Goal: Task Accomplishment & Management: Use online tool/utility

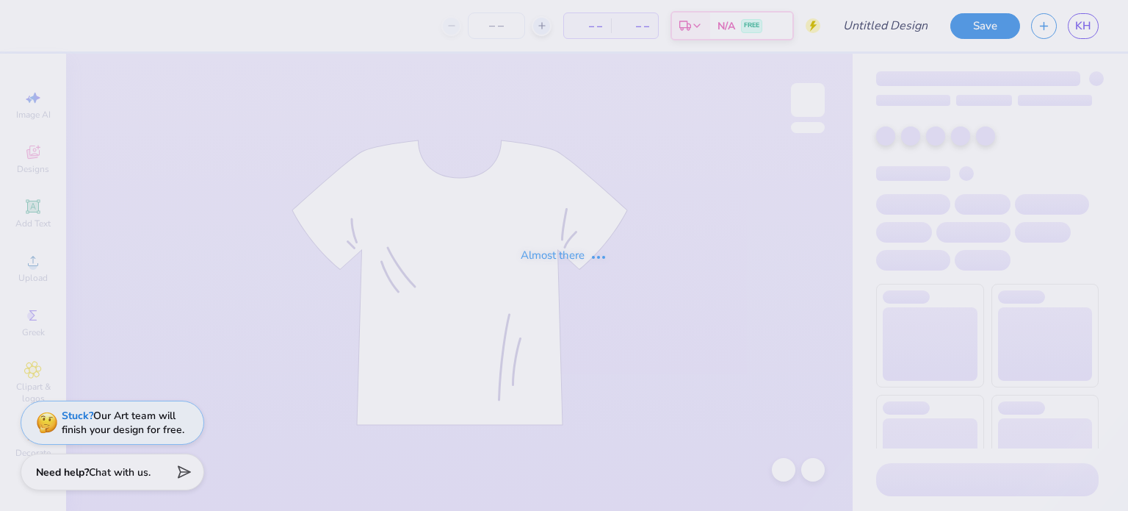
type input "!!!"
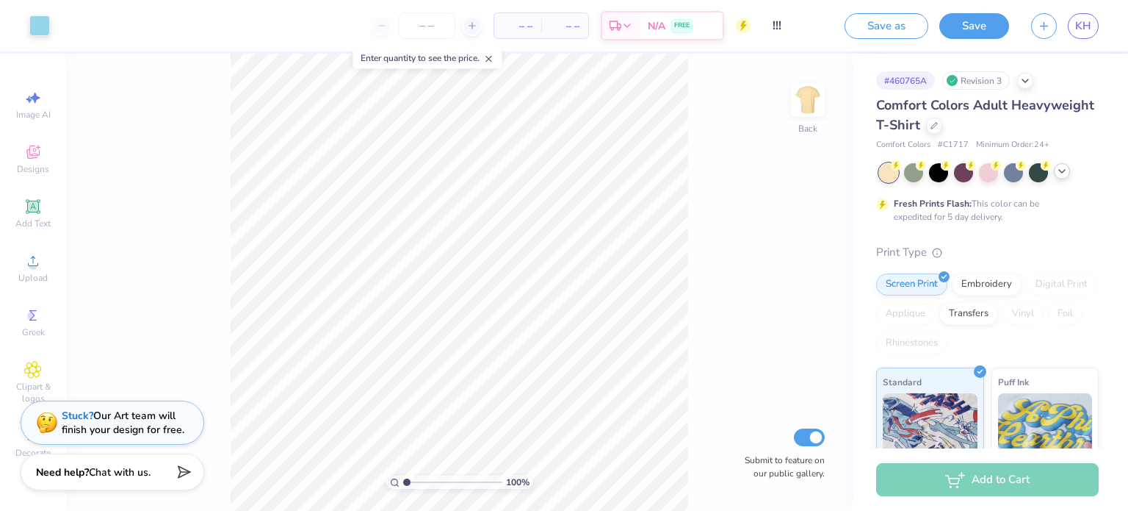
click at [1062, 172] on polyline at bounding box center [1062, 171] width 6 height 3
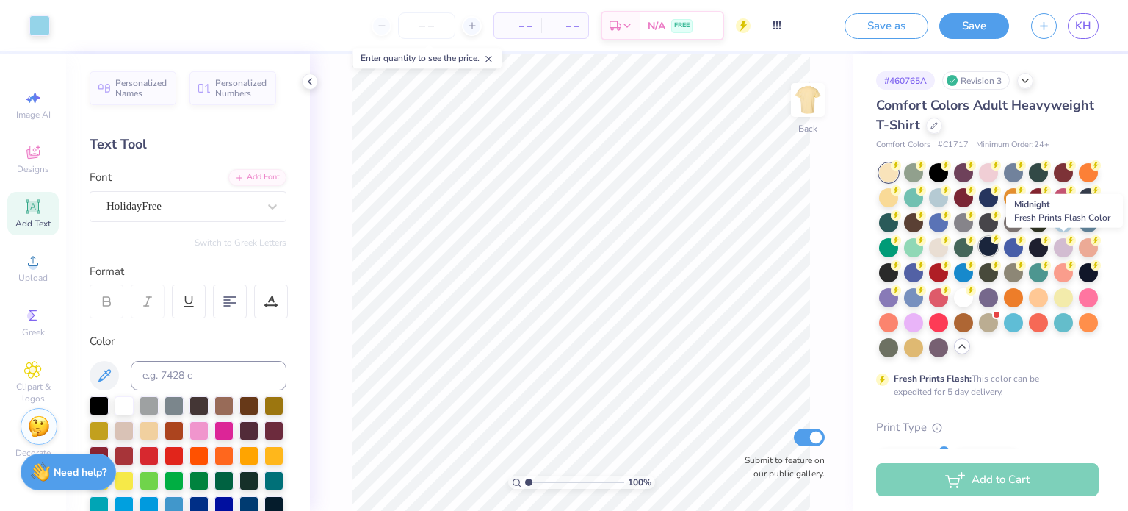
click at [998, 245] on div at bounding box center [988, 246] width 19 height 19
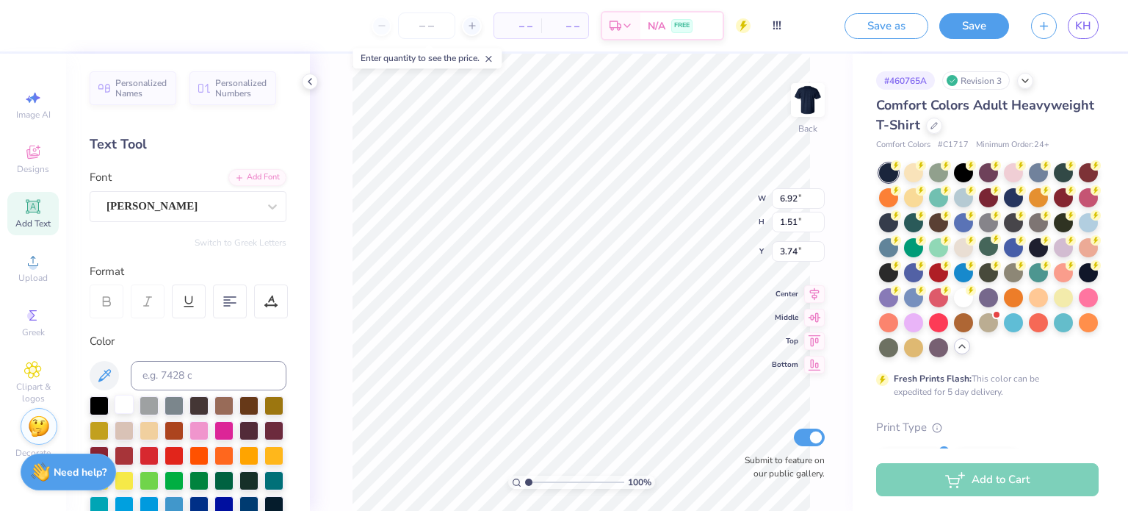
click at [120, 403] on div at bounding box center [124, 404] width 19 height 19
type input "3.76"
type input "2.97"
click at [134, 403] on div at bounding box center [124, 404] width 19 height 19
type input "7.99"
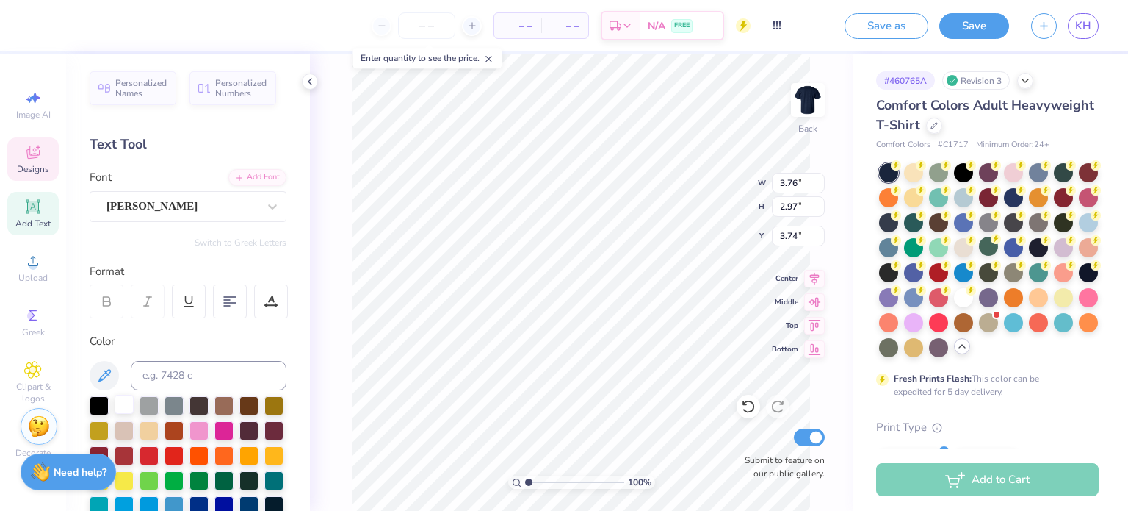
type input "1.48"
type input "5.25"
click at [130, 399] on div at bounding box center [124, 404] width 19 height 19
click at [127, 406] on div at bounding box center [124, 404] width 19 height 19
click at [1004, 256] on div at bounding box center [1013, 246] width 19 height 19
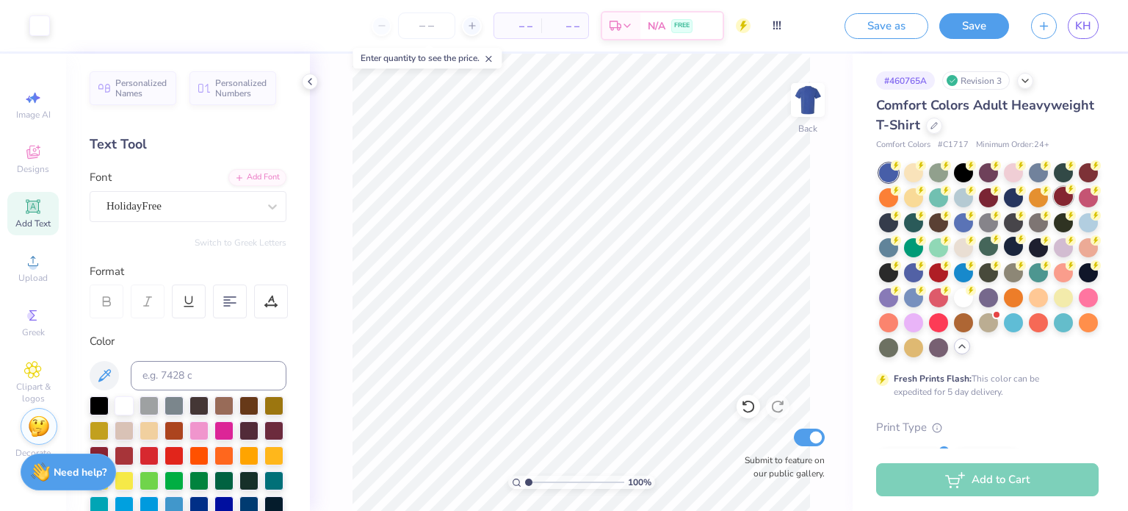
click at [1054, 206] on div at bounding box center [1063, 196] width 19 height 19
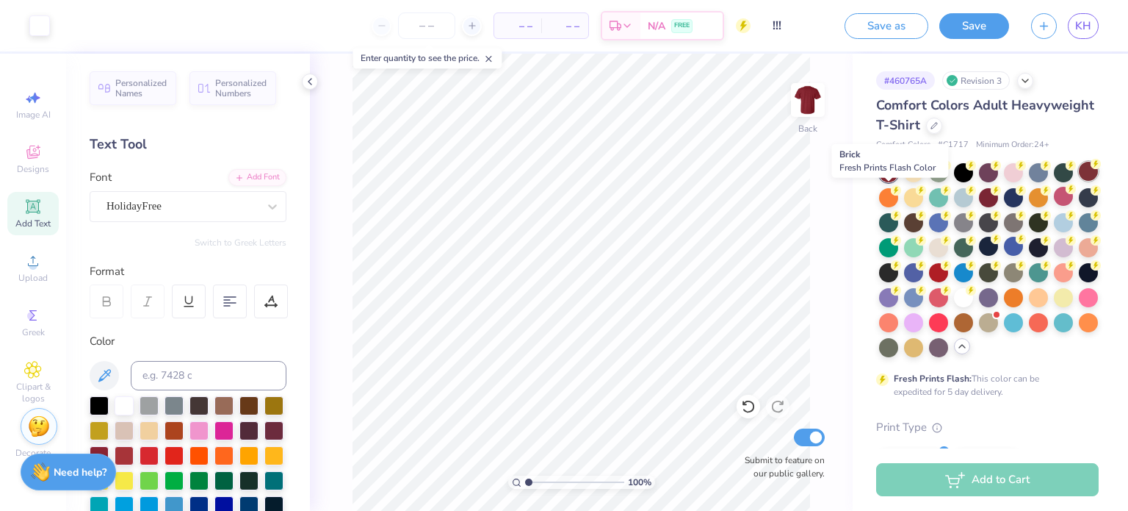
click at [1079, 181] on div at bounding box center [1088, 171] width 19 height 19
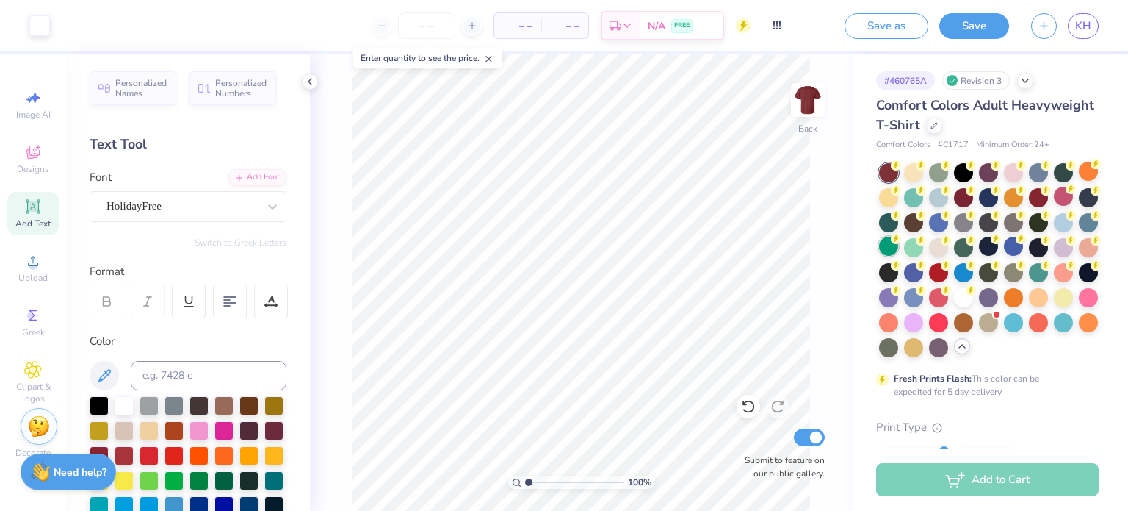
click at [899, 243] on div at bounding box center [888, 246] width 19 height 19
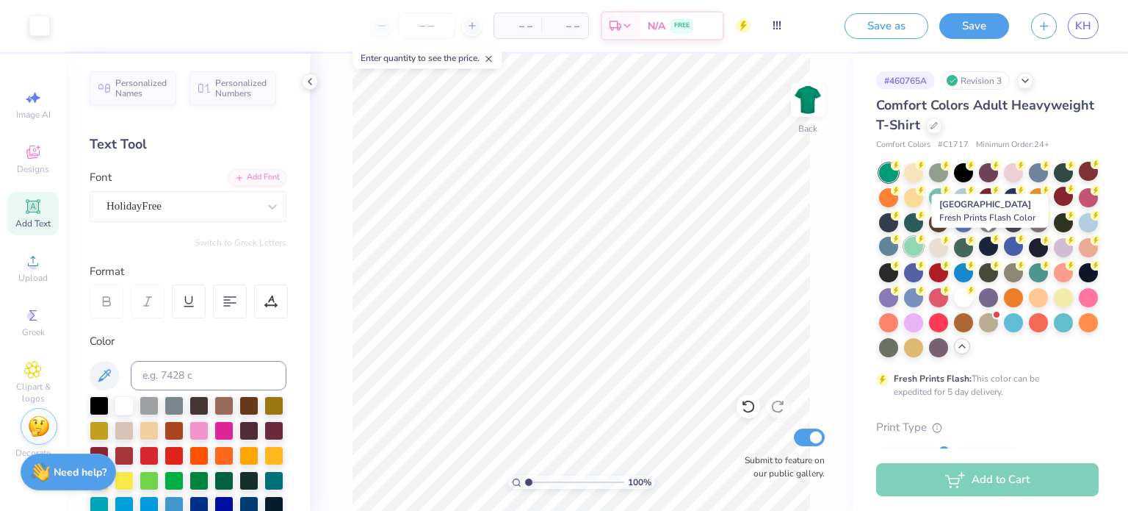
click at [924, 244] on div at bounding box center [913, 246] width 19 height 19
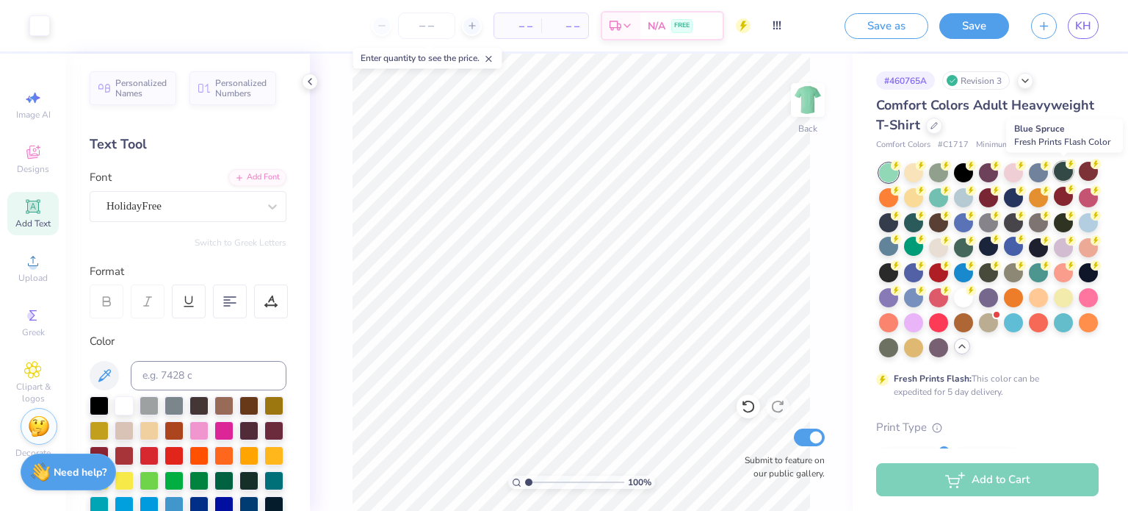
click at [1065, 170] on div at bounding box center [1063, 171] width 19 height 19
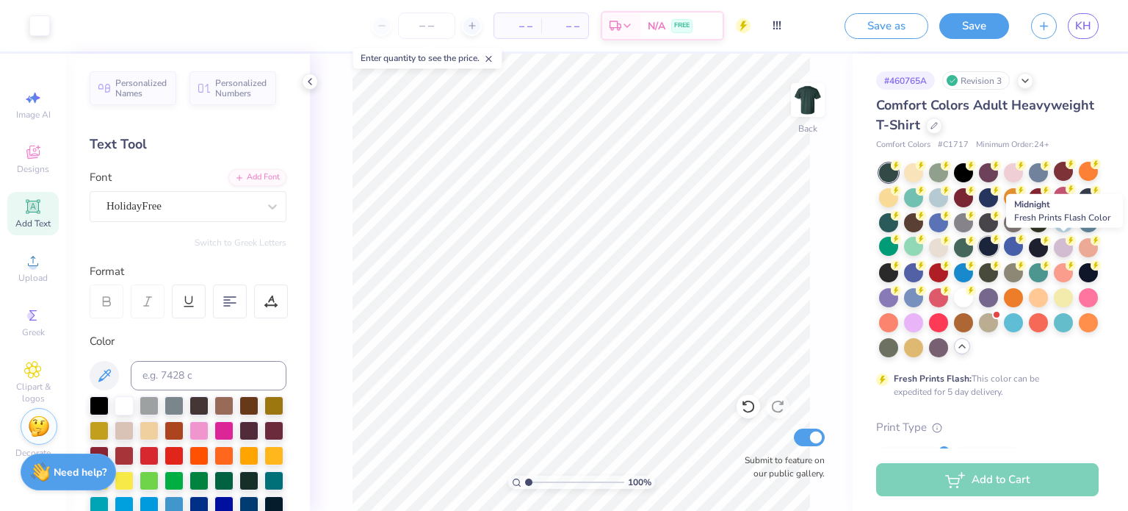
click at [998, 243] on div at bounding box center [988, 246] width 19 height 19
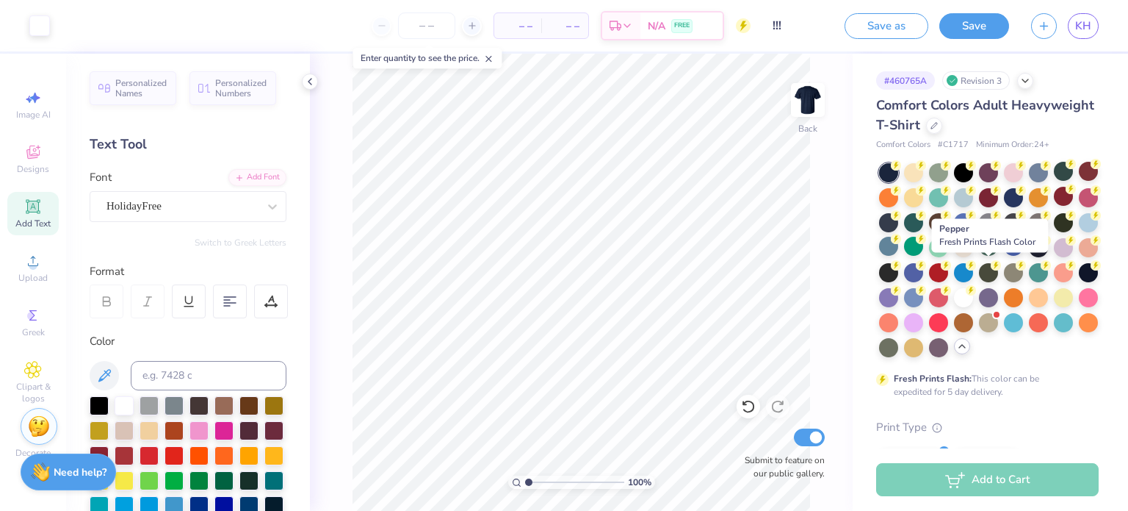
click at [899, 273] on div at bounding box center [888, 272] width 19 height 19
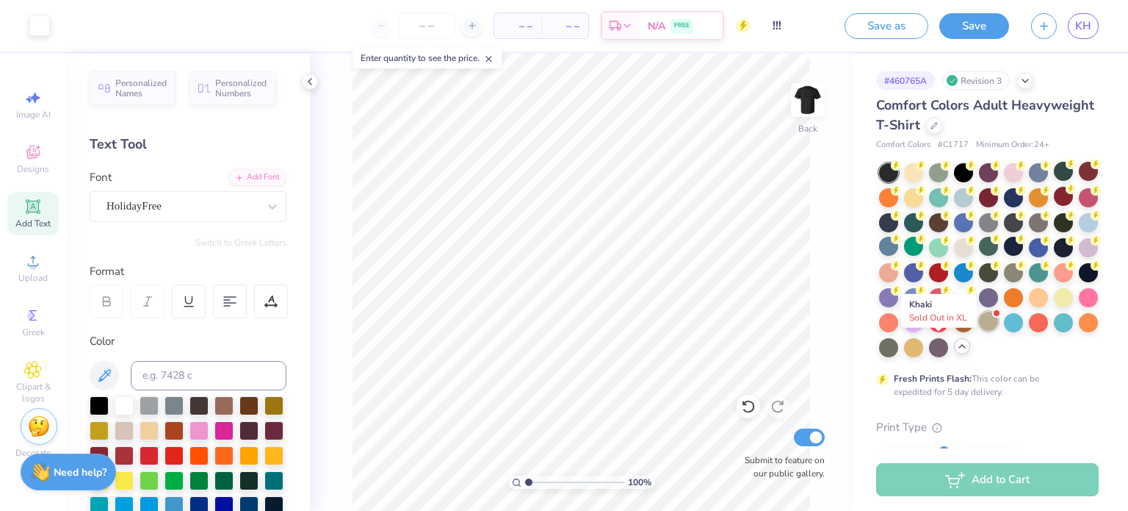
click at [979, 331] on div at bounding box center [988, 321] width 19 height 19
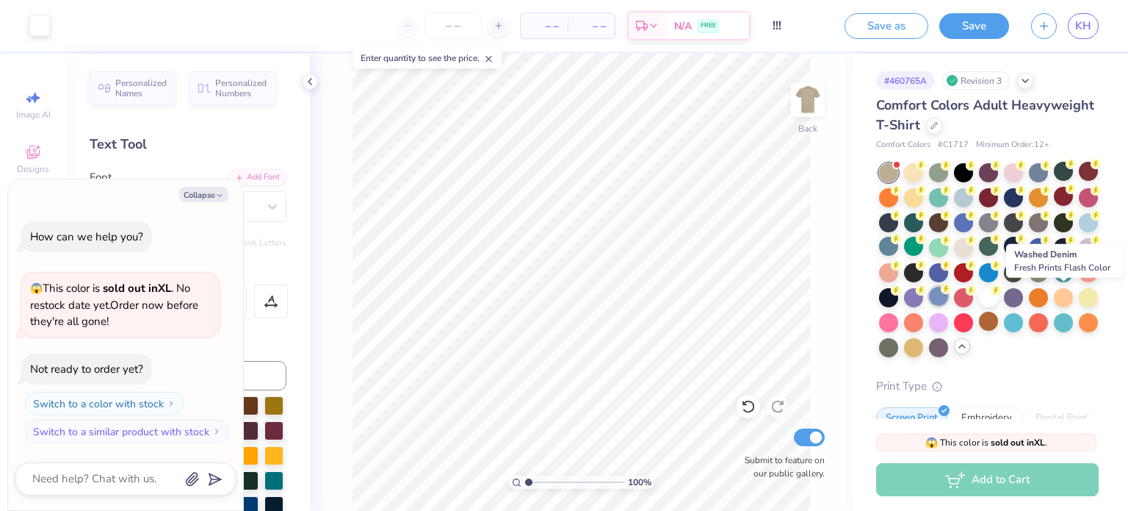
click at [948, 301] on div at bounding box center [938, 296] width 19 height 19
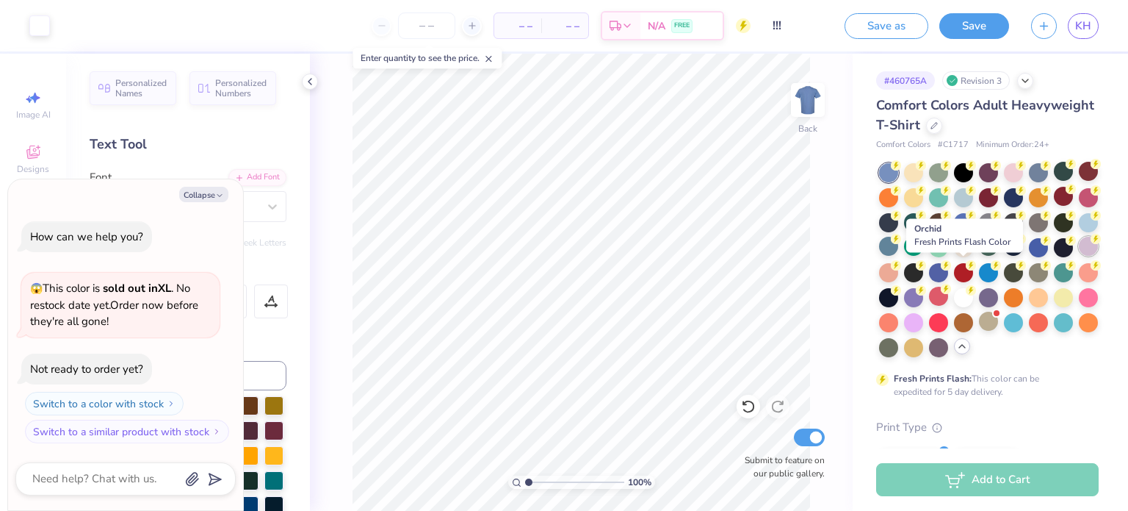
click at [1079, 256] on div at bounding box center [1088, 246] width 19 height 19
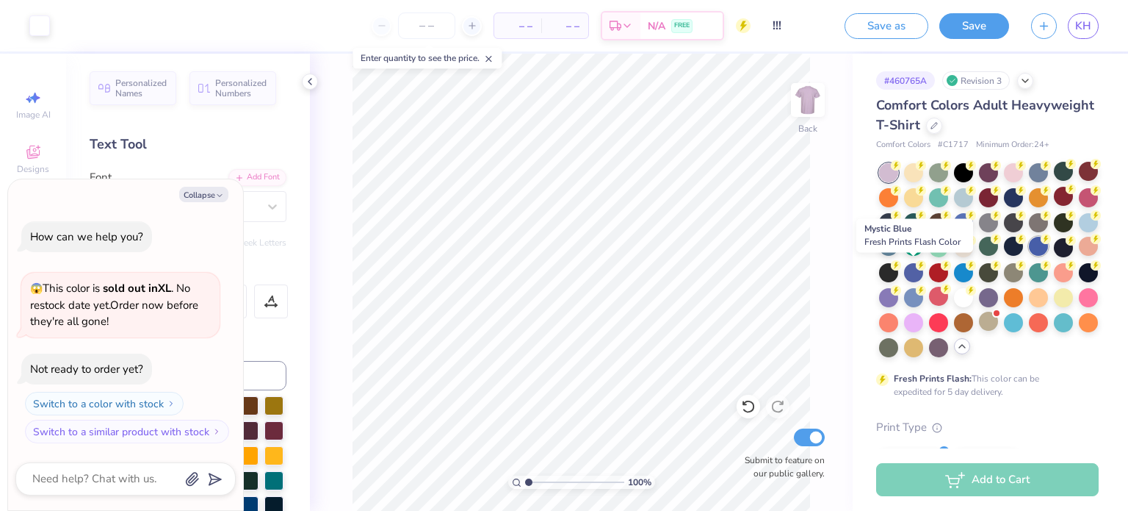
click at [1029, 256] on div at bounding box center [1038, 246] width 19 height 19
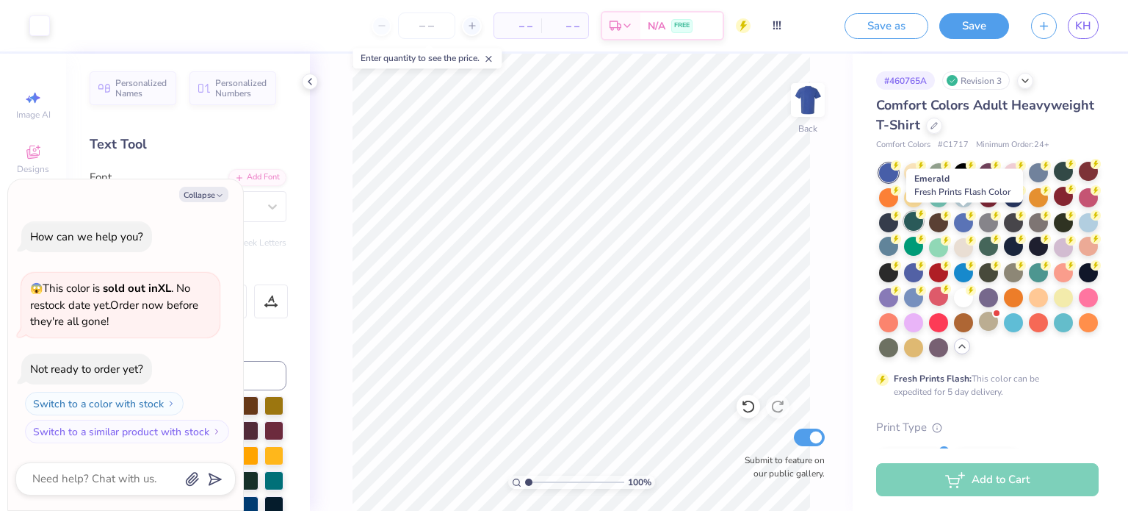
click at [924, 223] on div at bounding box center [913, 221] width 19 height 19
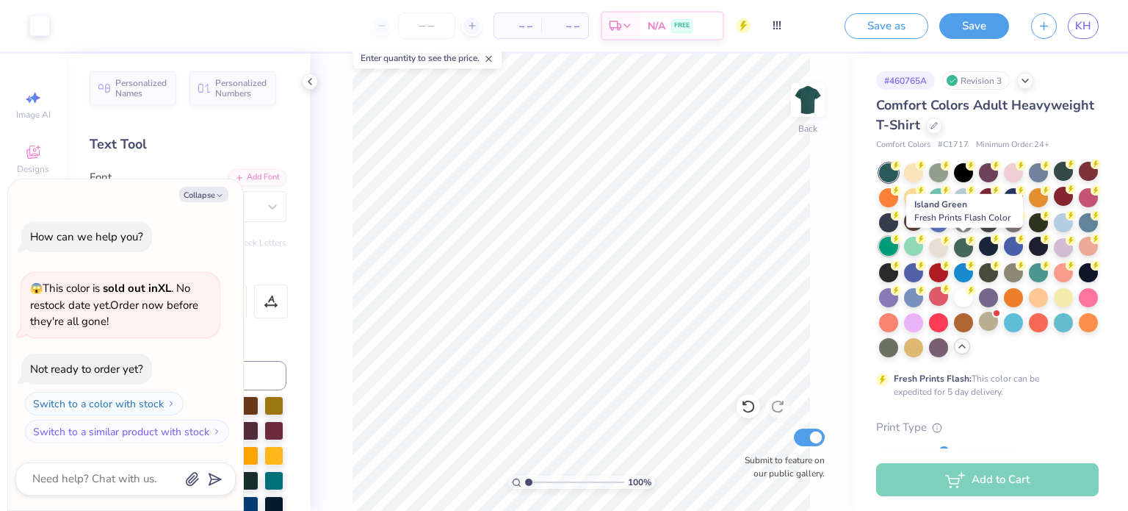
click at [899, 245] on div at bounding box center [888, 246] width 19 height 19
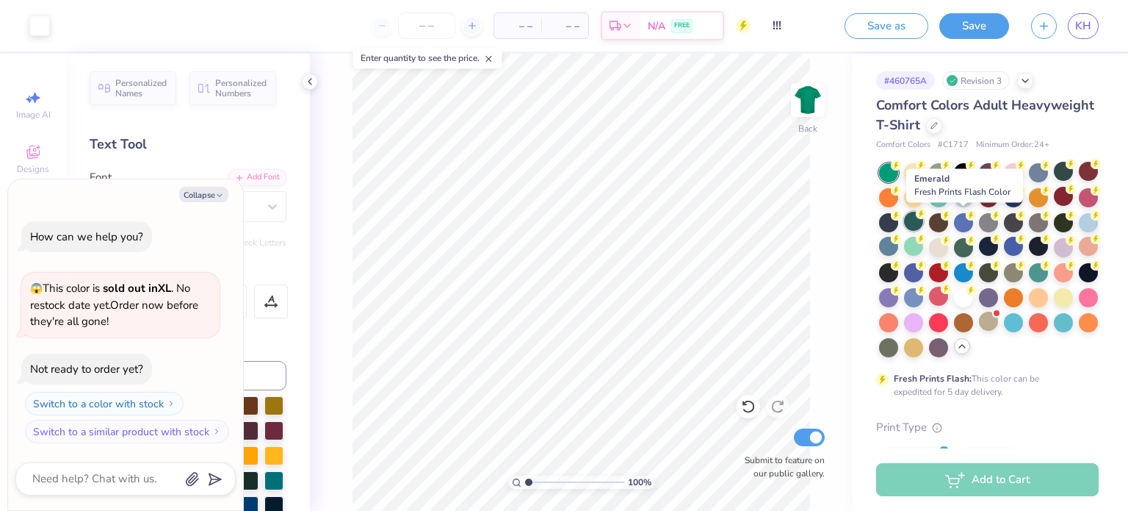
click at [924, 220] on div at bounding box center [913, 221] width 19 height 19
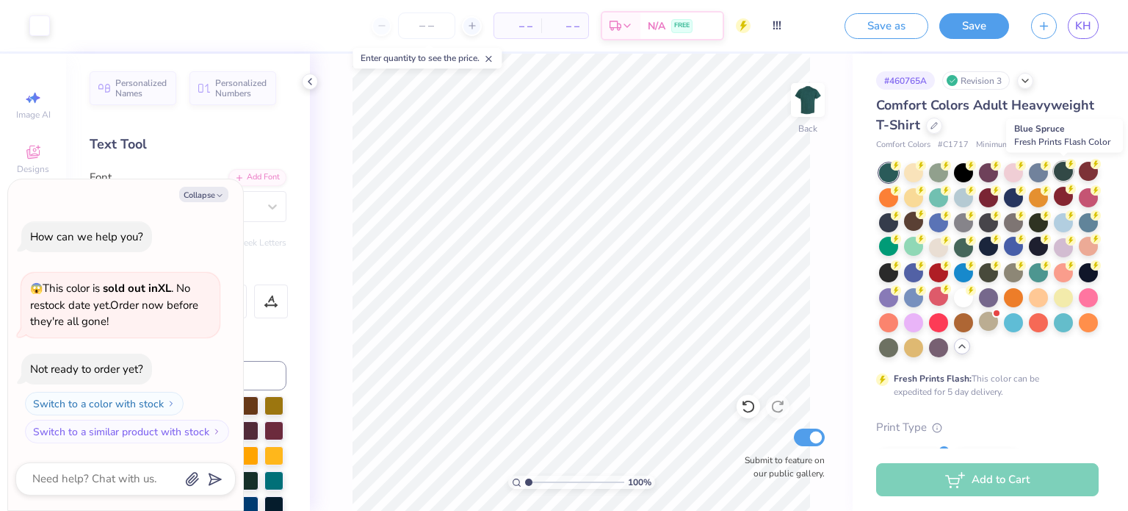
click at [1067, 172] on div at bounding box center [1063, 171] width 19 height 19
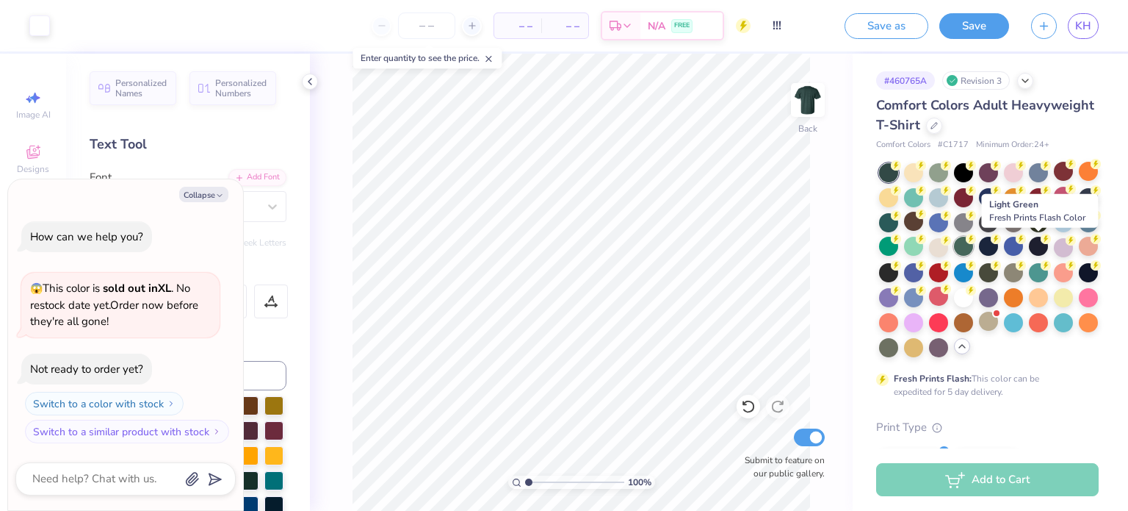
click at [973, 247] on div at bounding box center [963, 246] width 19 height 19
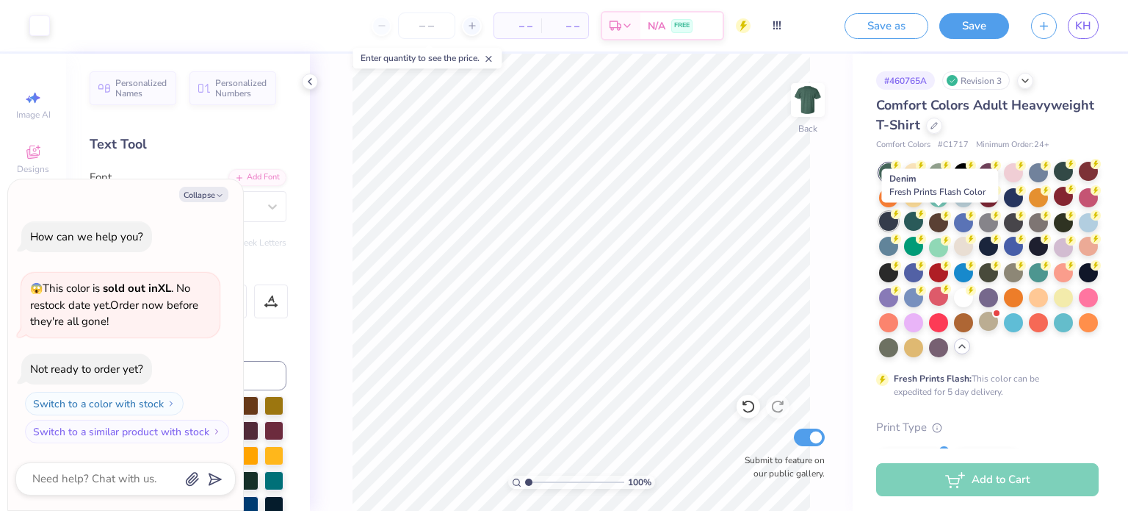
click at [901, 217] on icon at bounding box center [896, 214] width 10 height 10
click at [899, 222] on div at bounding box center [888, 221] width 19 height 19
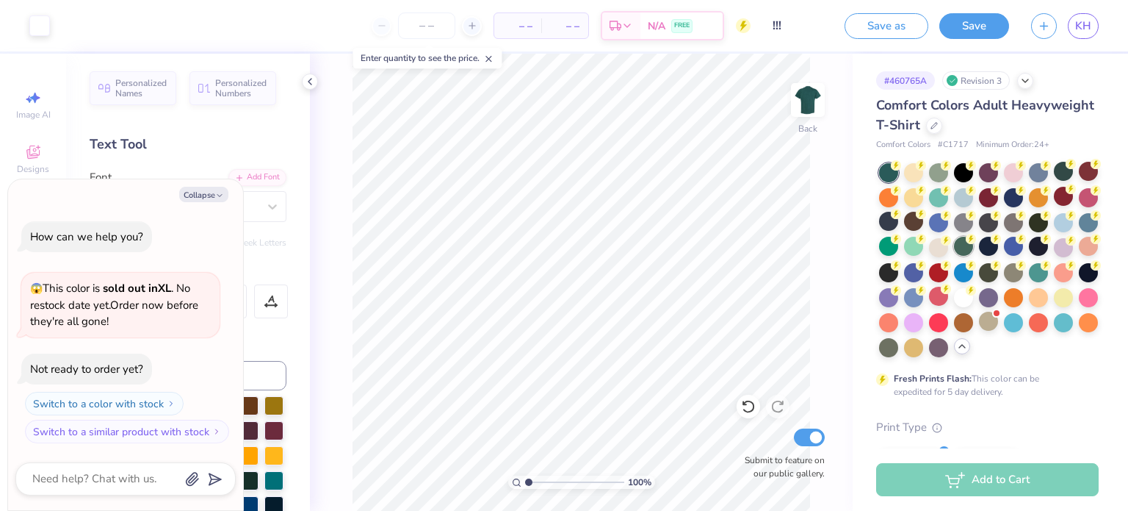
click at [973, 247] on div at bounding box center [963, 246] width 19 height 19
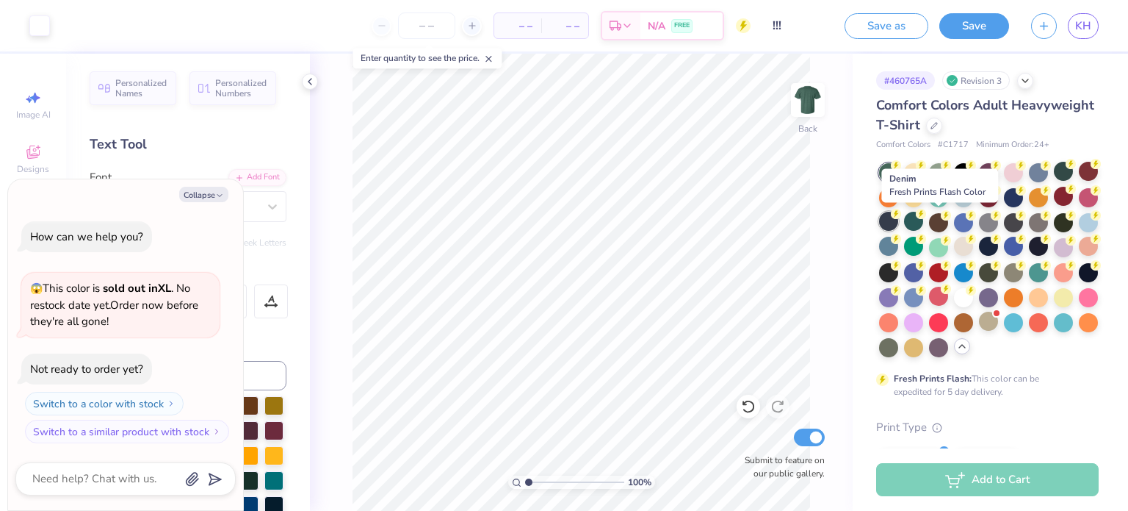
click at [899, 216] on div at bounding box center [888, 221] width 19 height 19
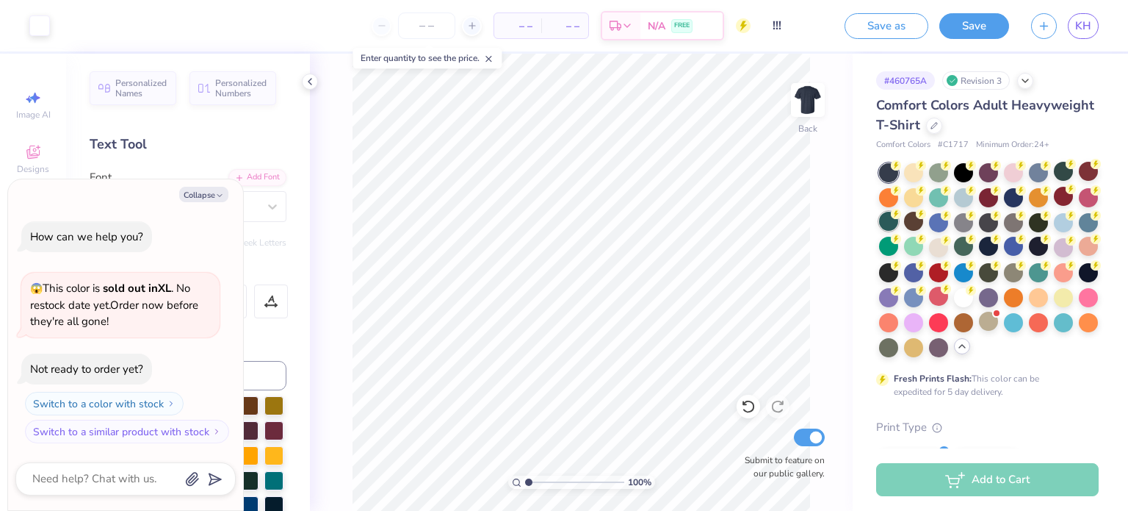
click at [899, 223] on div at bounding box center [888, 221] width 19 height 19
click at [979, 281] on div at bounding box center [988, 271] width 19 height 19
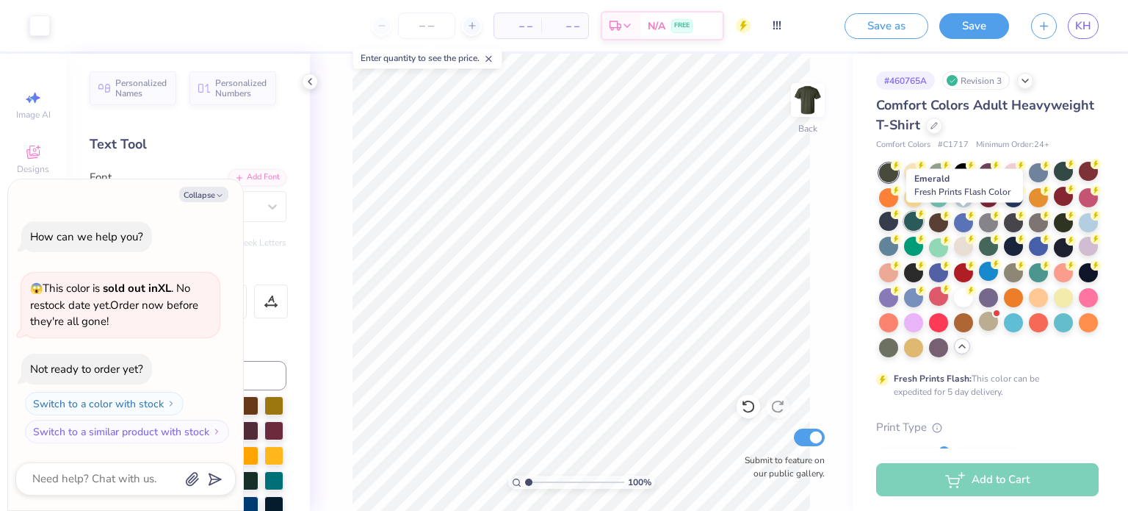
click at [924, 215] on div at bounding box center [913, 221] width 19 height 19
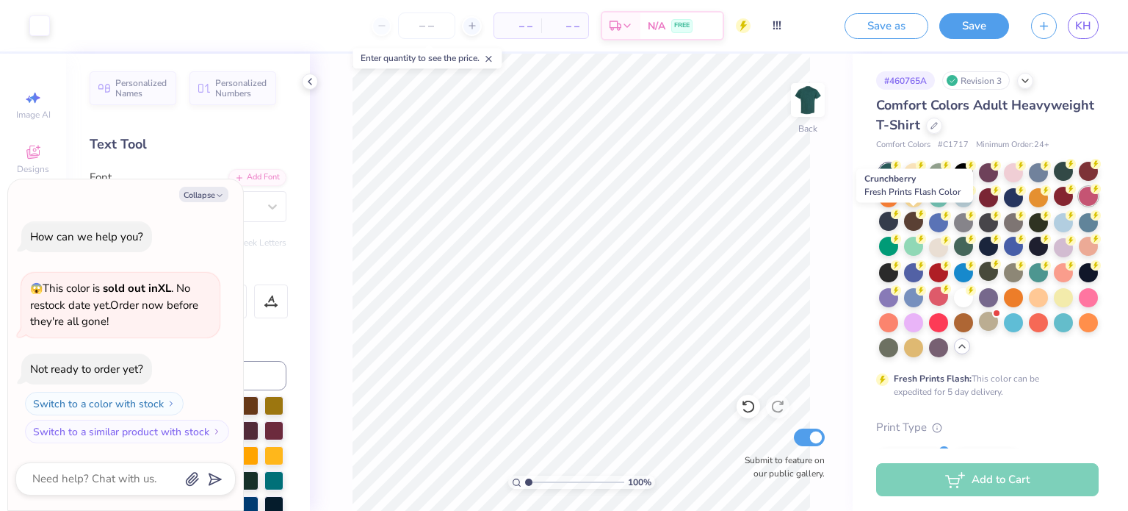
click at [1079, 206] on div at bounding box center [1088, 196] width 19 height 19
click at [899, 223] on div at bounding box center [888, 221] width 19 height 19
click at [204, 195] on button "Collapse" at bounding box center [203, 194] width 49 height 15
type textarea "x"
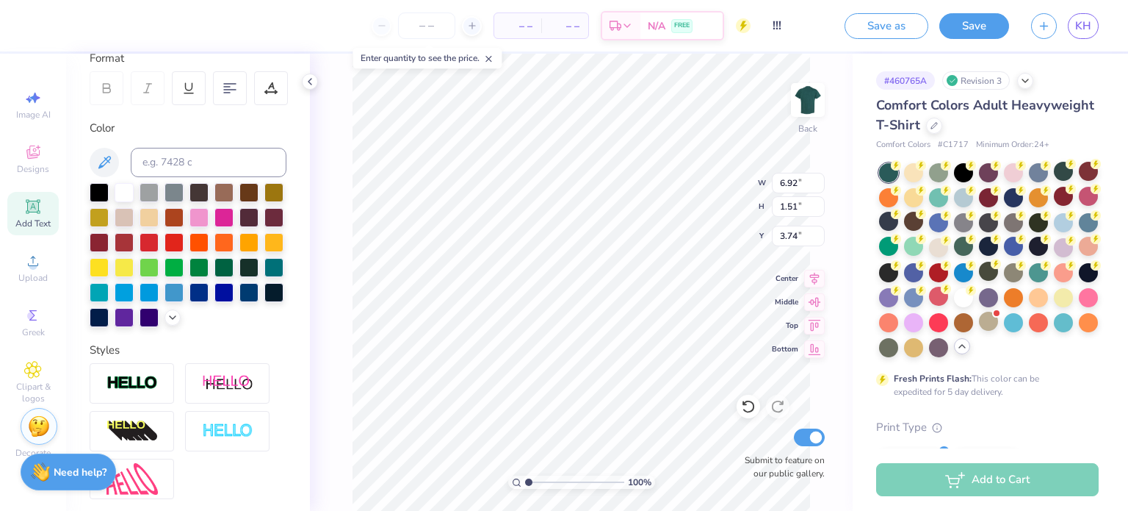
scroll to position [217, 0]
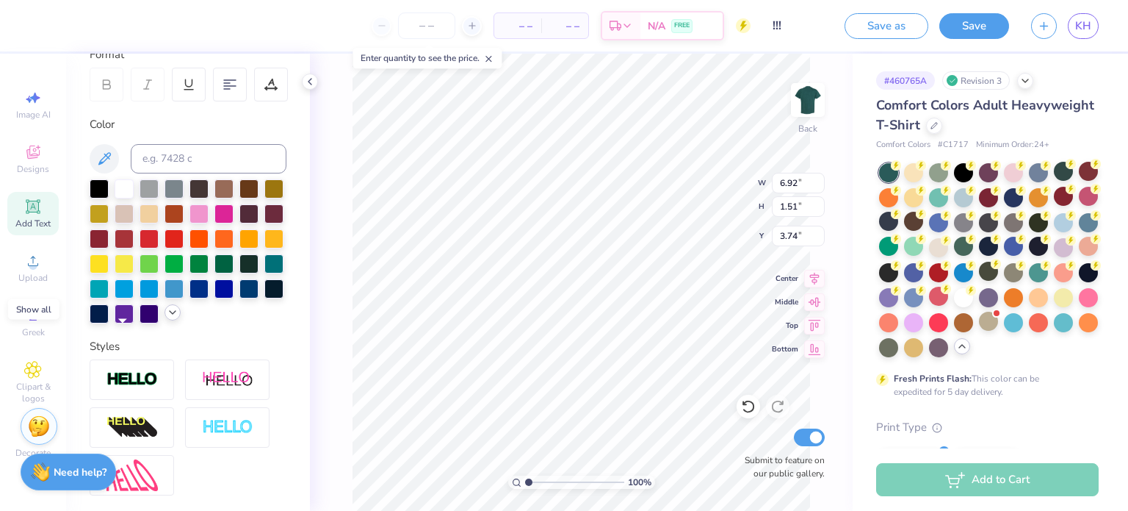
click at [165, 320] on div at bounding box center [173, 312] width 16 height 16
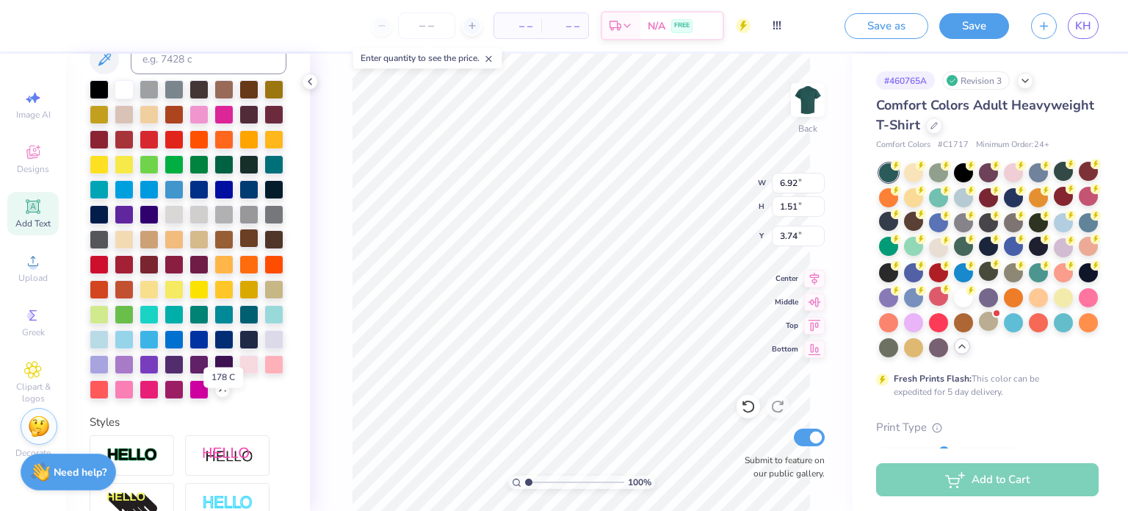
scroll to position [314, 0]
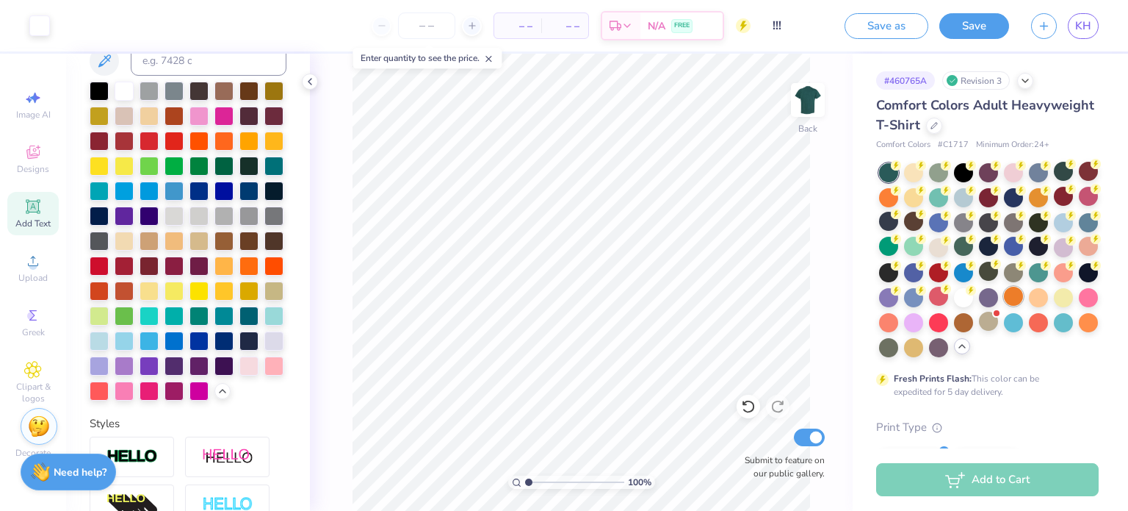
click at [1004, 306] on div at bounding box center [1013, 296] width 19 height 19
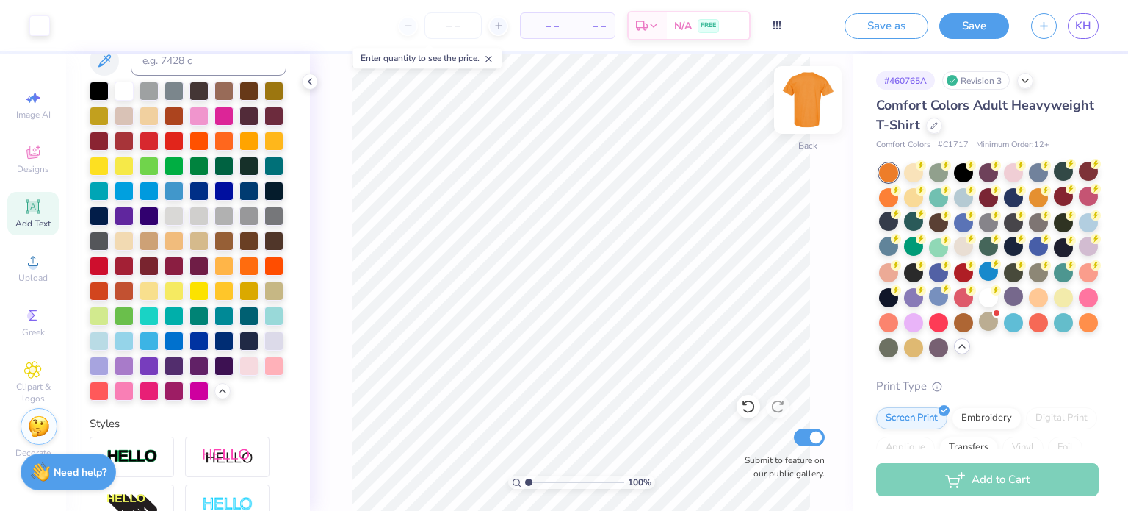
click at [811, 107] on img at bounding box center [808, 100] width 59 height 59
click at [803, 96] on img at bounding box center [808, 100] width 59 height 59
click at [1079, 331] on div at bounding box center [1088, 321] width 19 height 19
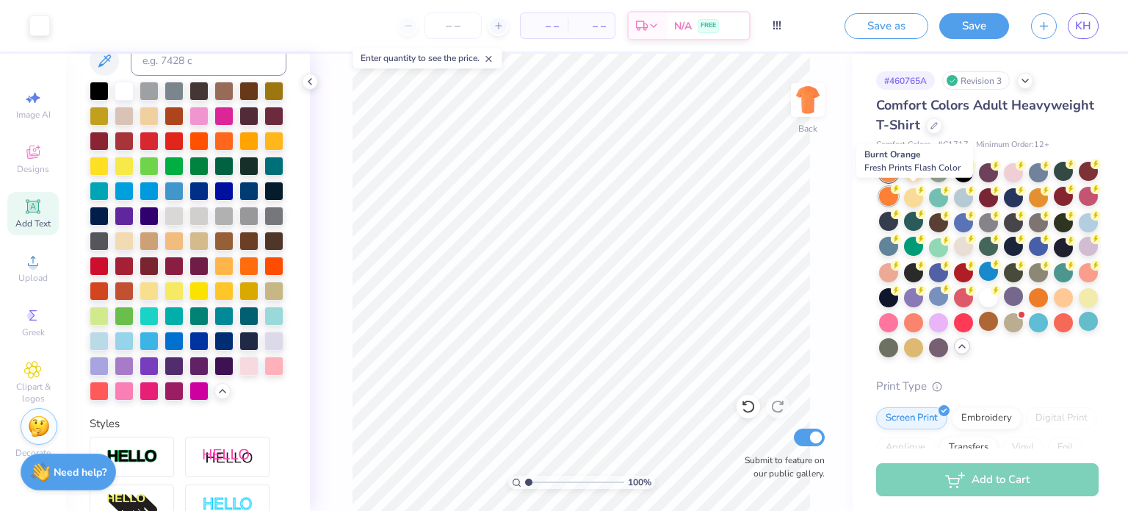
click at [901, 192] on icon at bounding box center [896, 189] width 10 height 10
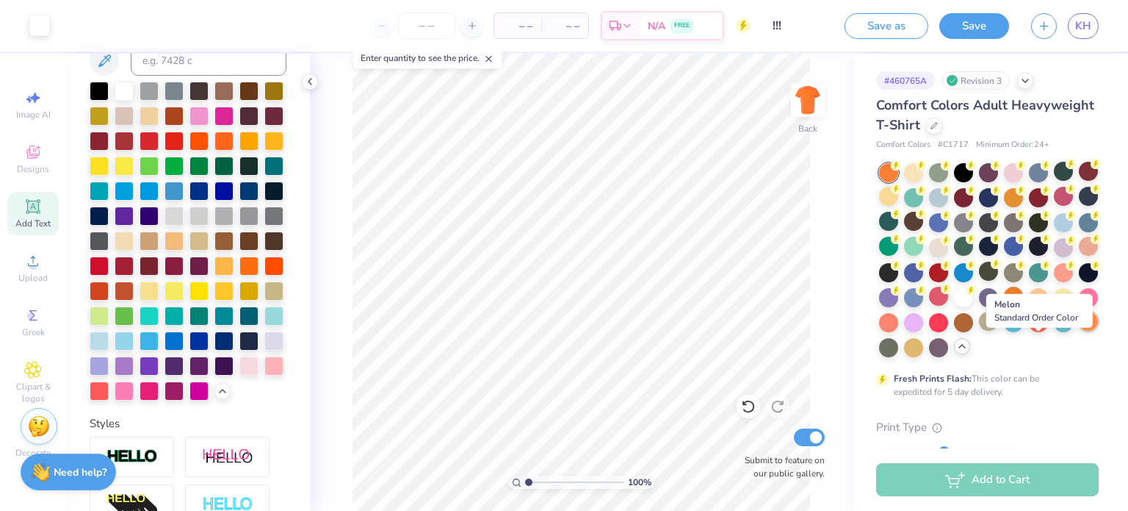
click at [1079, 331] on div at bounding box center [1088, 321] width 19 height 19
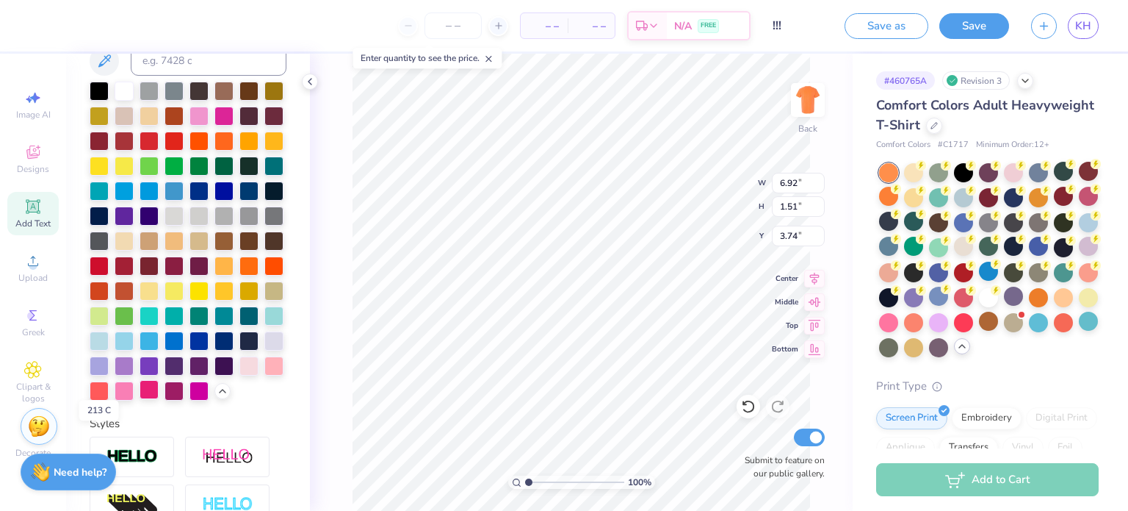
click at [140, 399] on div at bounding box center [149, 389] width 19 height 19
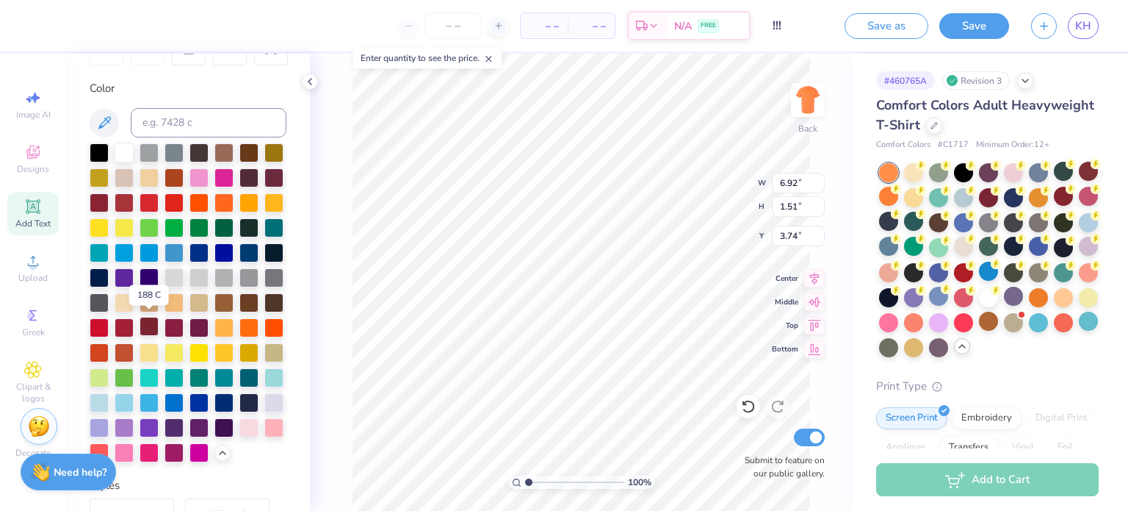
scroll to position [241, 0]
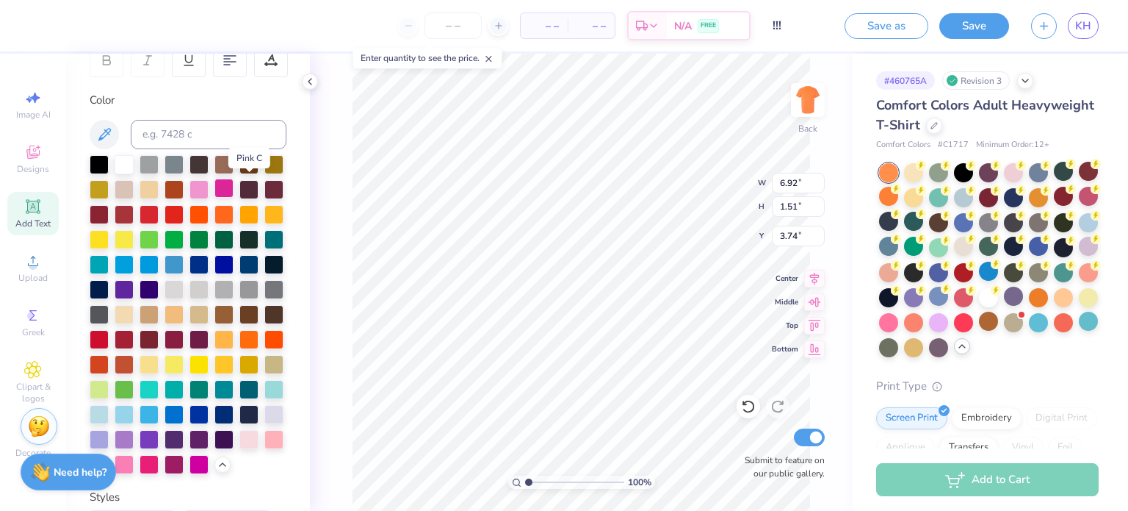
click at [234, 184] on div at bounding box center [224, 188] width 19 height 19
type input "3.76"
type input "2.97"
click at [234, 187] on div at bounding box center [224, 188] width 19 height 19
type input "7.99"
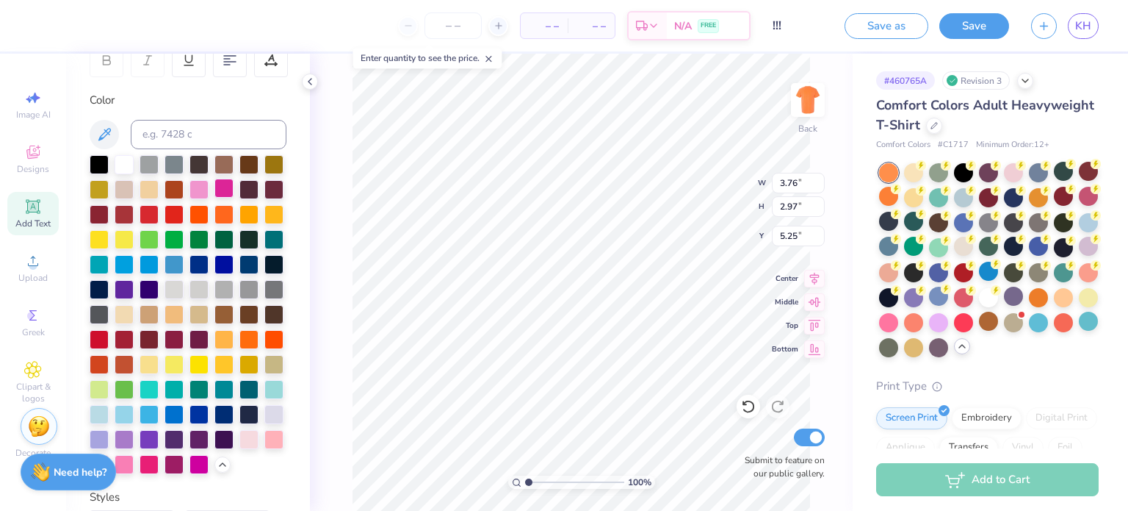
type input "1.48"
type input "5.25"
click at [234, 187] on div at bounding box center [224, 188] width 19 height 19
click at [234, 190] on div at bounding box center [224, 188] width 19 height 19
click at [209, 184] on div at bounding box center [199, 188] width 19 height 19
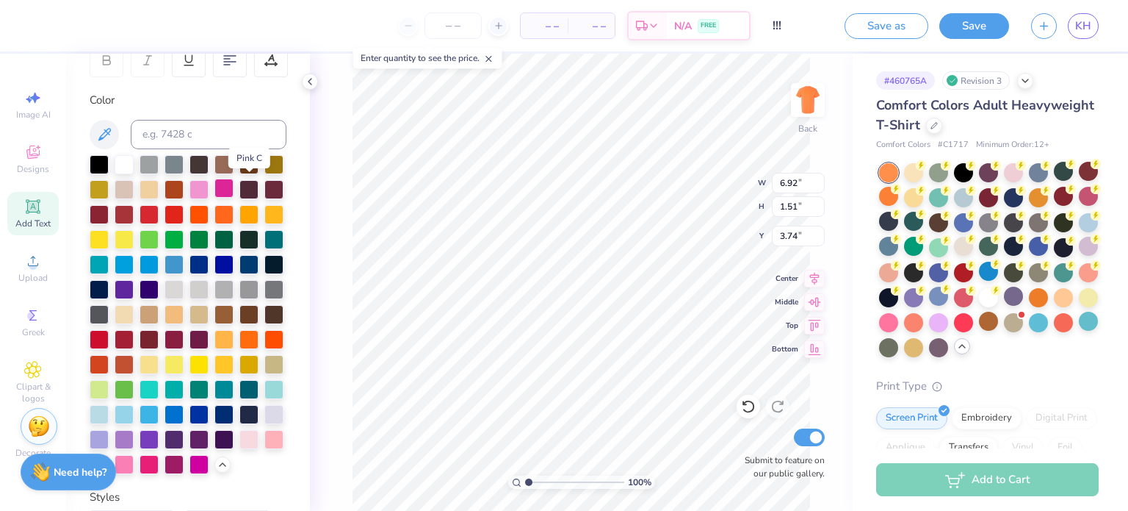
click at [234, 184] on div at bounding box center [224, 188] width 19 height 19
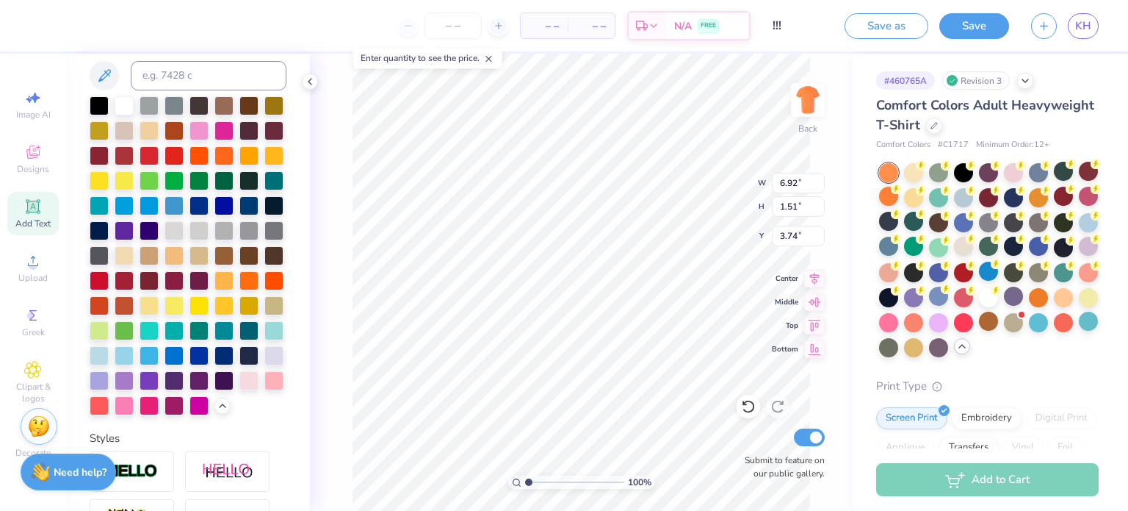
scroll to position [378, 0]
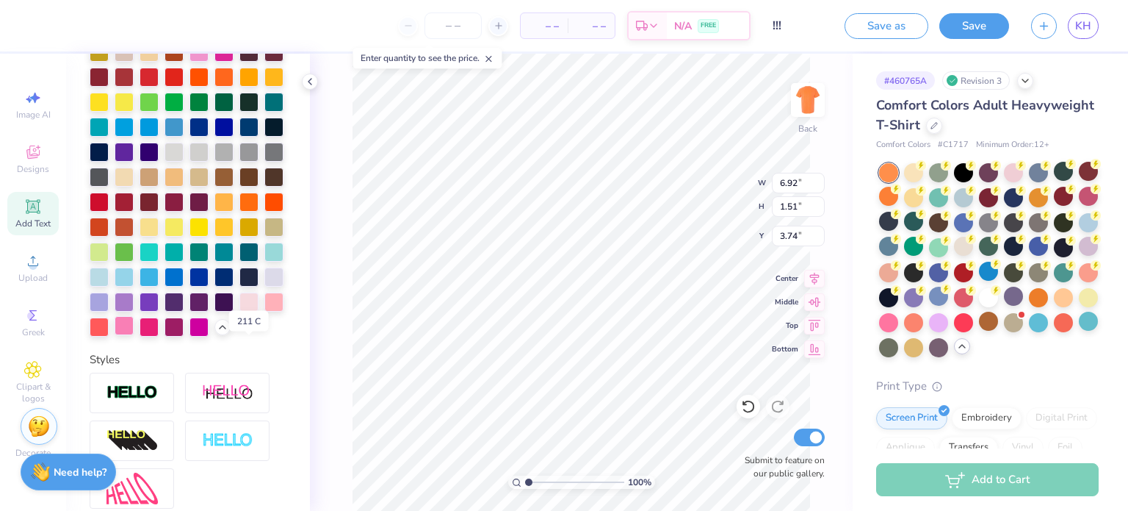
click at [134, 335] on div at bounding box center [124, 325] width 19 height 19
click at [140, 335] on div at bounding box center [149, 325] width 19 height 19
click at [190, 335] on div at bounding box center [199, 325] width 19 height 19
click at [140, 335] on div at bounding box center [149, 325] width 19 height 19
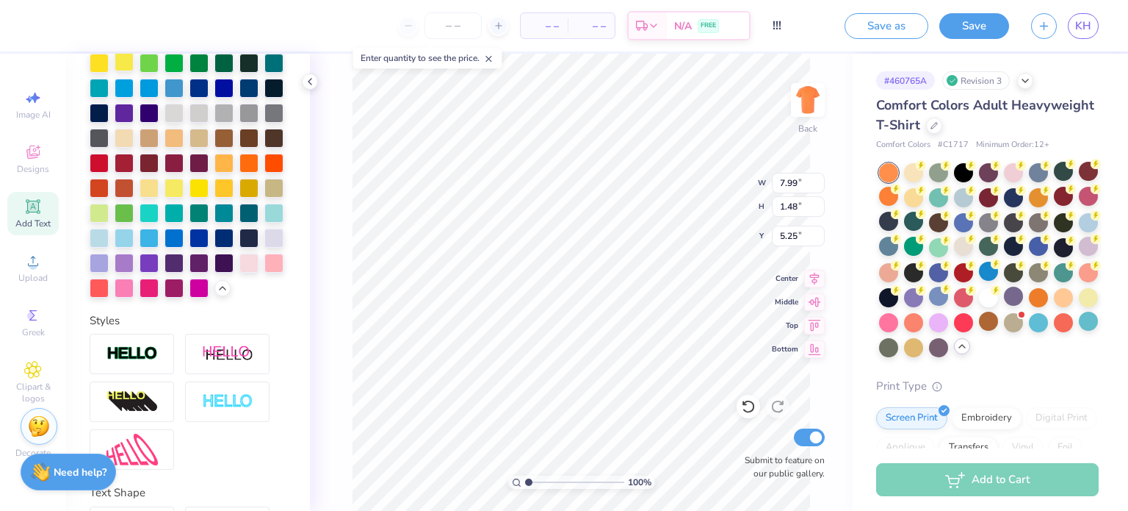
scroll to position [567, 0]
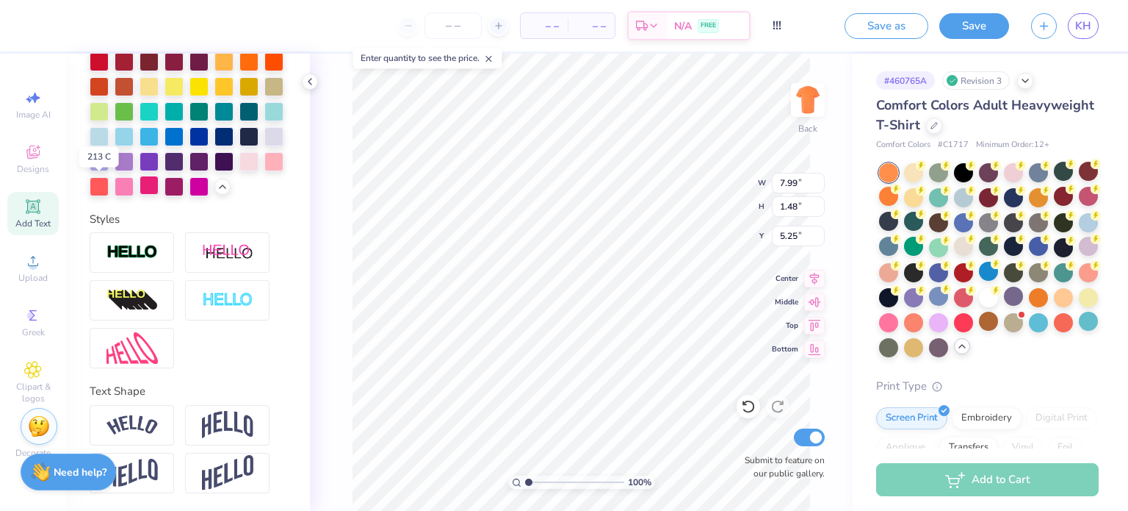
click at [140, 187] on div at bounding box center [149, 185] width 19 height 19
type input "3.76"
type input "2.97"
type input "3.74"
click at [140, 190] on div at bounding box center [149, 185] width 19 height 19
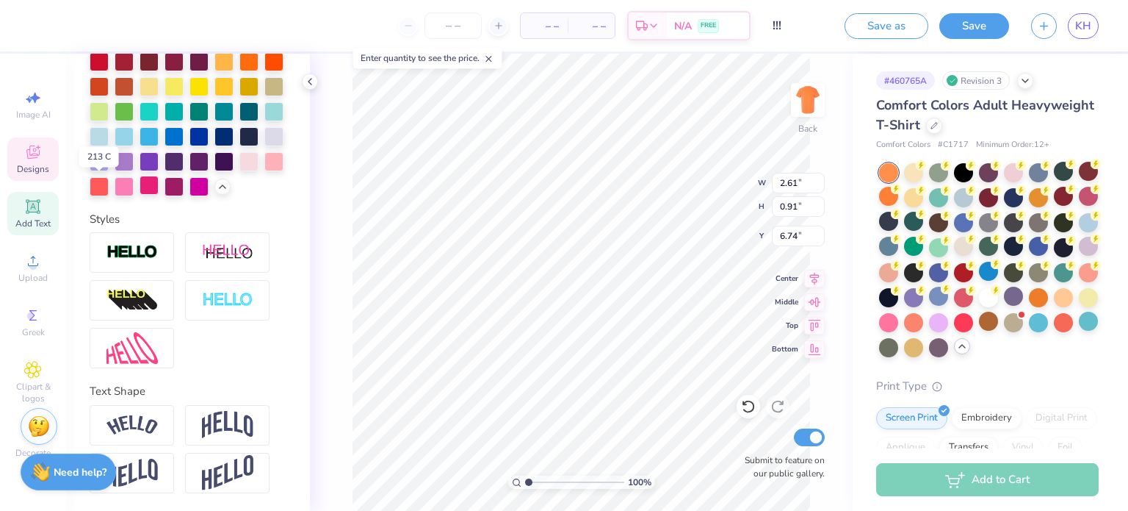
click at [140, 183] on div at bounding box center [149, 185] width 19 height 19
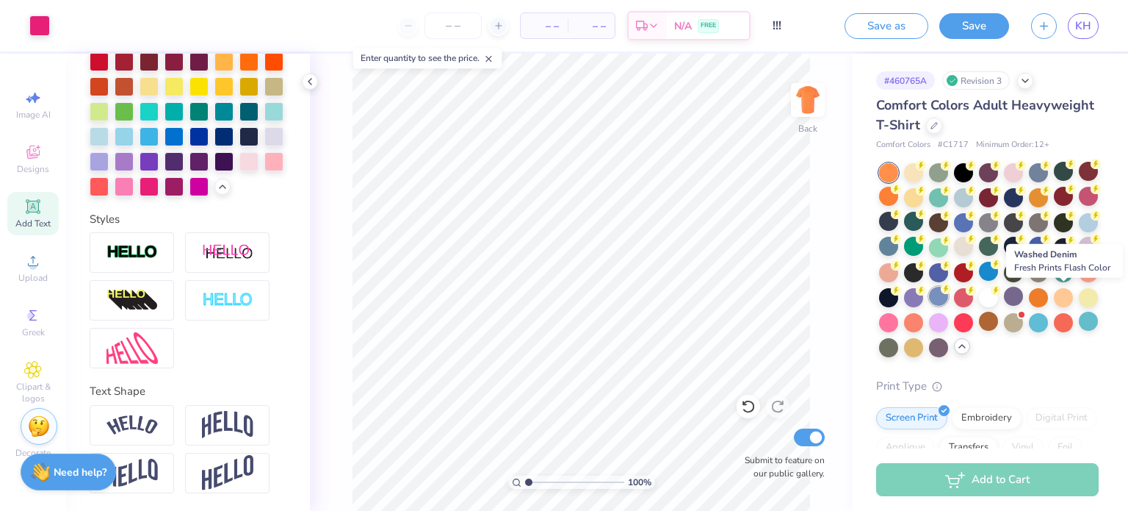
click at [948, 300] on div at bounding box center [938, 296] width 19 height 19
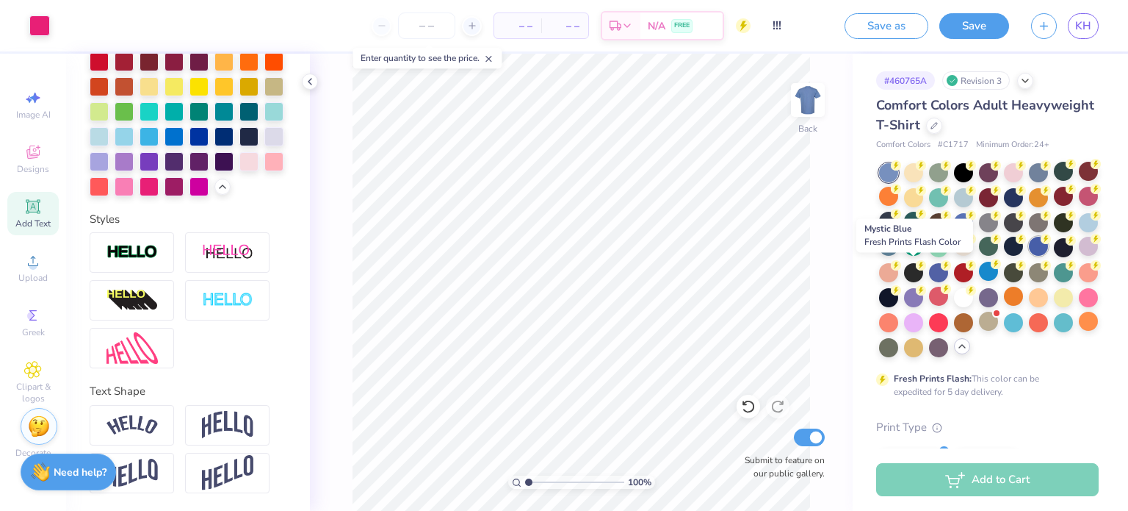
click at [1029, 256] on div at bounding box center [1038, 246] width 19 height 19
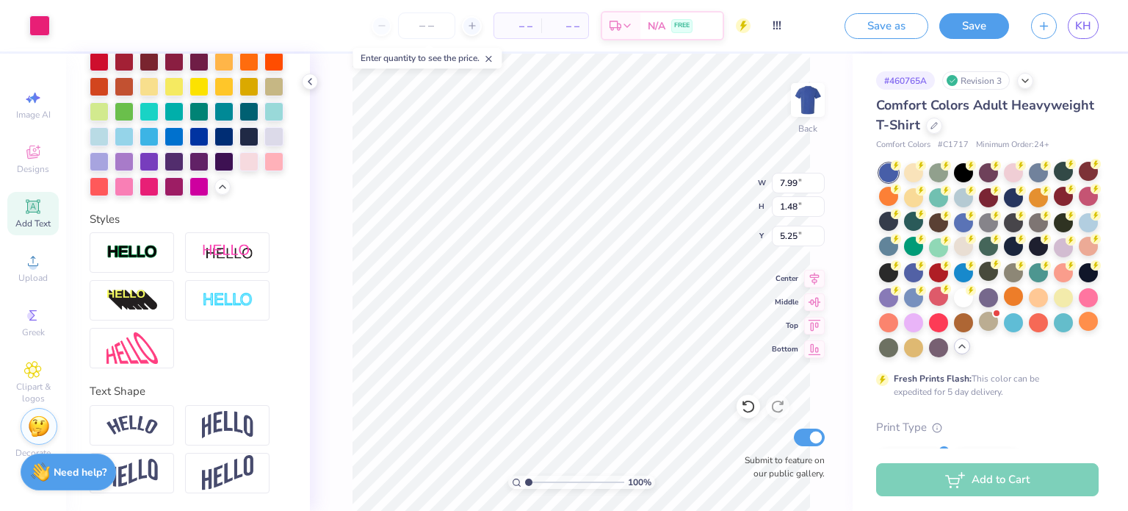
type input "6.92"
type input "1.51"
type input "3.74"
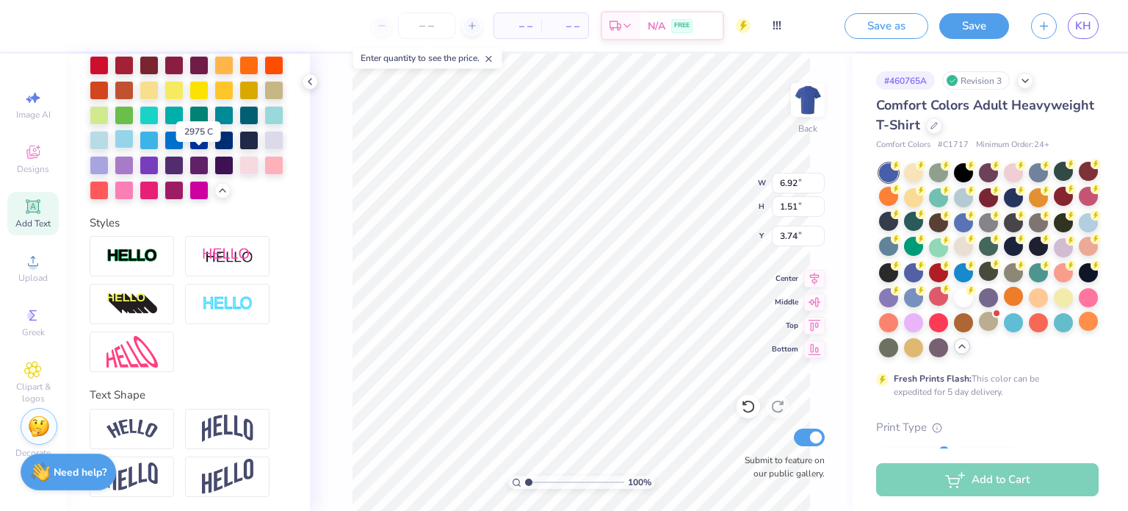
scroll to position [514, 0]
click at [109, 149] on div at bounding box center [99, 139] width 19 height 19
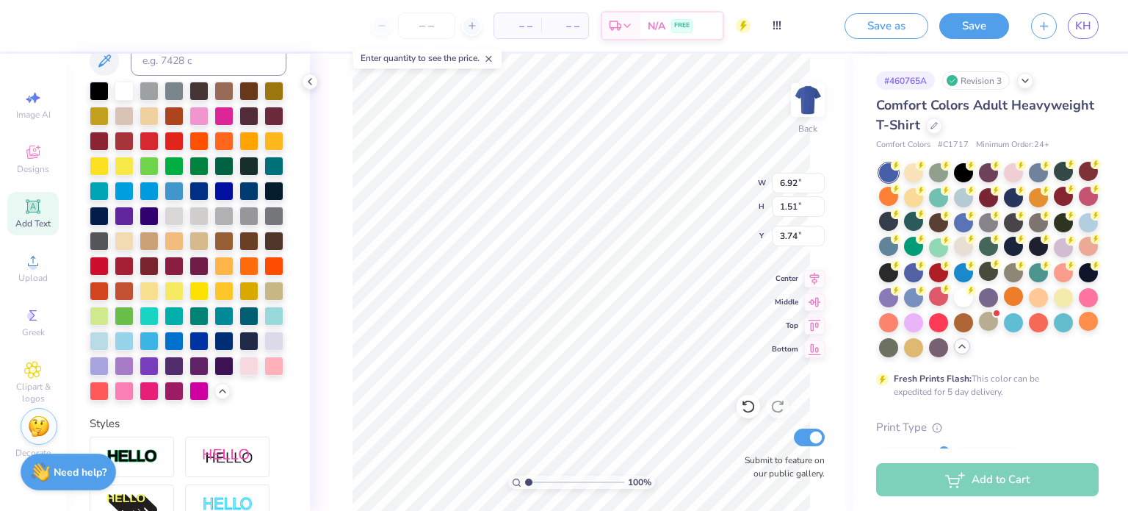
scroll to position [314, 0]
click at [1023, 195] on div at bounding box center [1013, 196] width 19 height 19
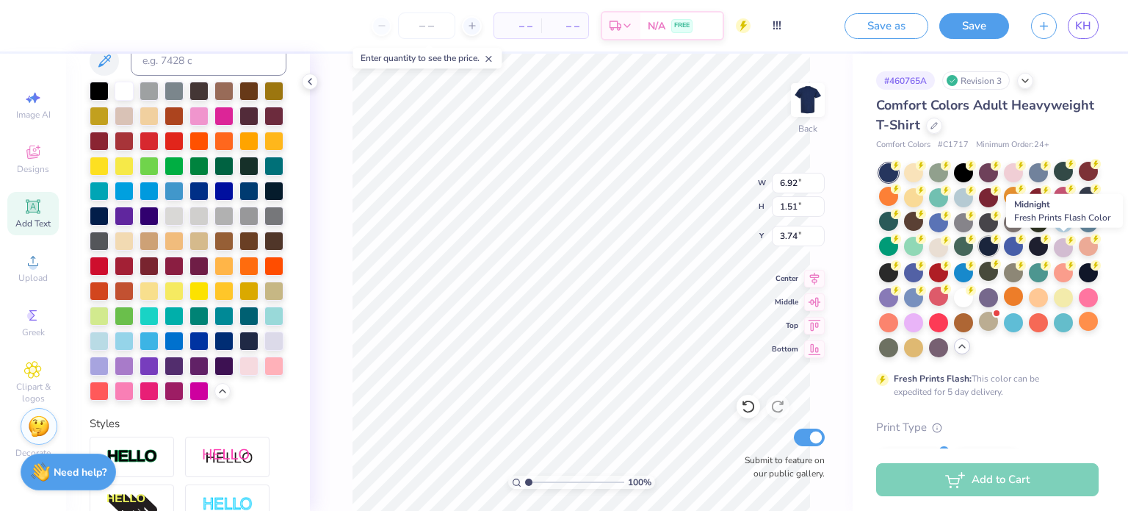
click at [998, 249] on div at bounding box center [988, 246] width 19 height 19
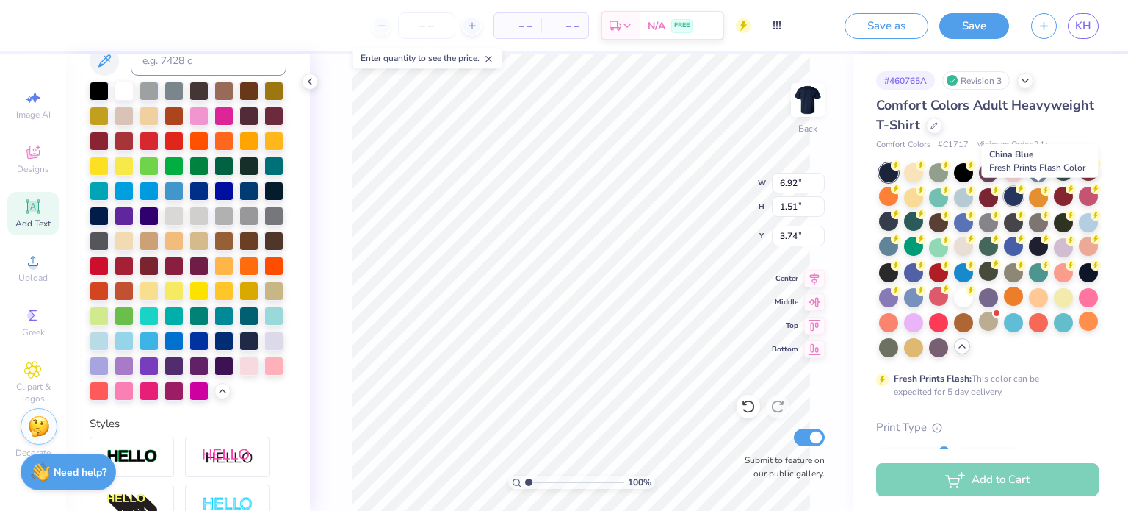
click at [1023, 198] on div at bounding box center [1013, 196] width 19 height 19
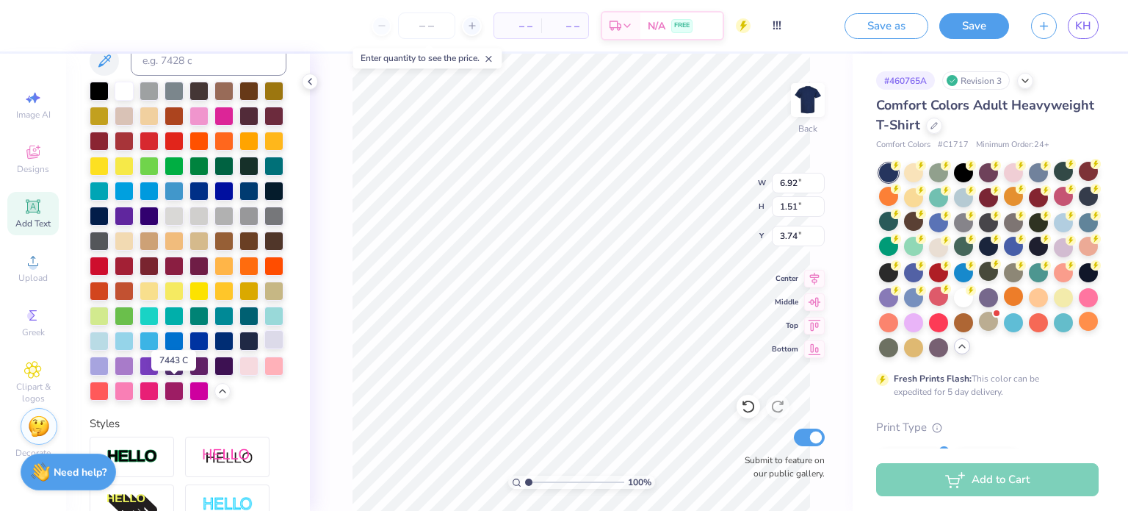
click at [264, 349] on div at bounding box center [273, 339] width 19 height 19
click at [165, 224] on div at bounding box center [174, 214] width 19 height 19
type input "3.76"
type input "2.97"
click at [165, 224] on div at bounding box center [174, 214] width 19 height 19
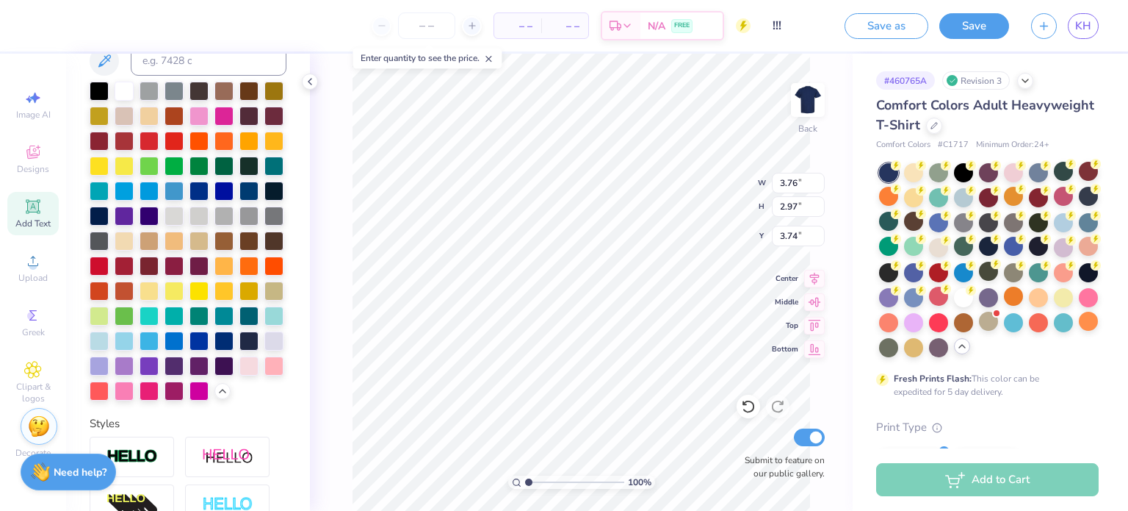
type input "7.99"
type input "1.48"
type input "5.25"
click at [165, 224] on div at bounding box center [174, 214] width 19 height 19
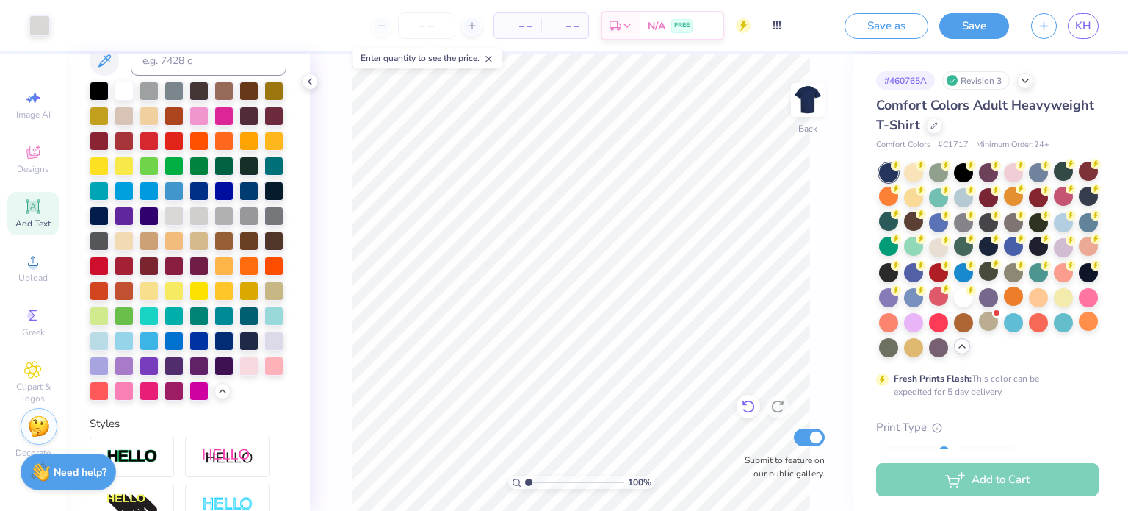
click at [751, 408] on icon at bounding box center [748, 406] width 15 height 15
click at [747, 406] on icon at bounding box center [748, 406] width 15 height 15
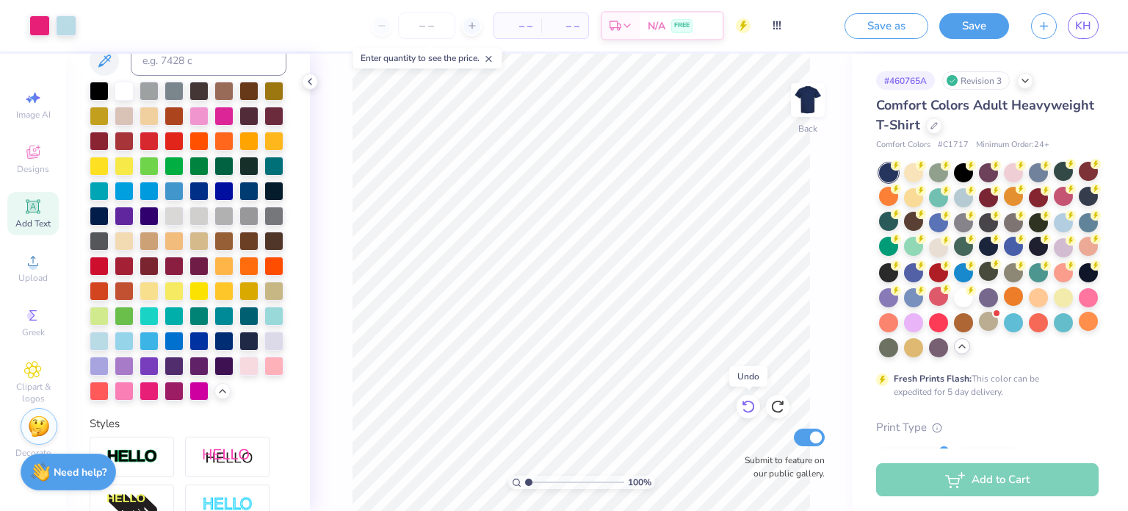
click at [747, 406] on icon at bounding box center [748, 406] width 15 height 15
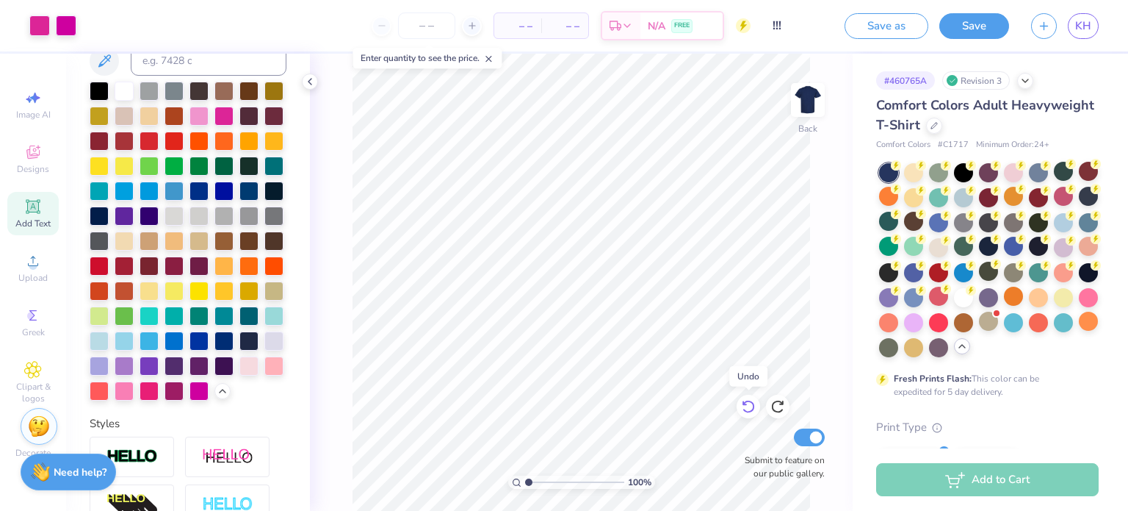
click at [747, 406] on icon at bounding box center [748, 406] width 15 height 15
click at [779, 405] on icon at bounding box center [778, 406] width 15 height 15
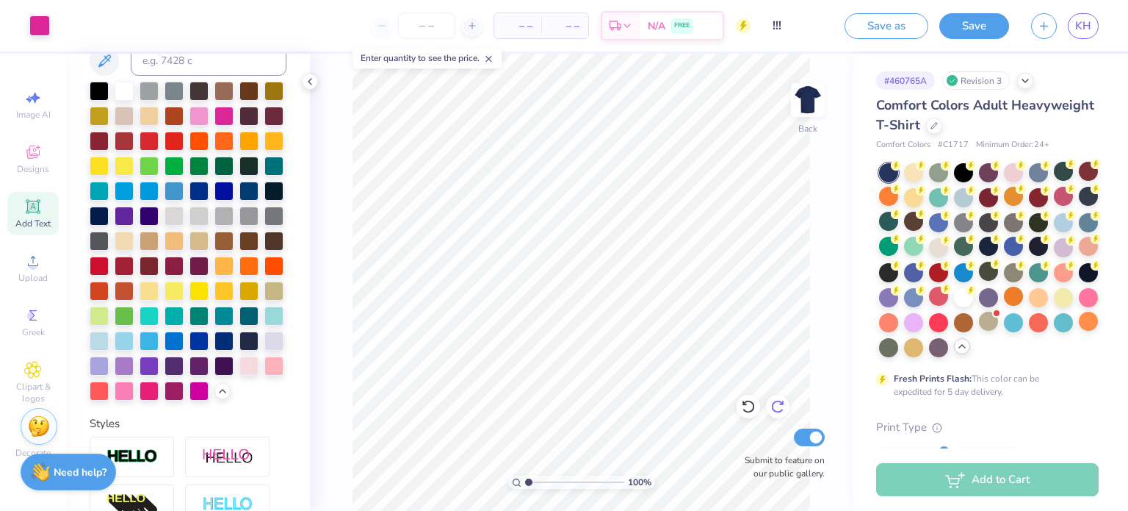
click at [779, 405] on icon at bounding box center [778, 406] width 15 height 15
click at [1079, 331] on div at bounding box center [1088, 321] width 19 height 19
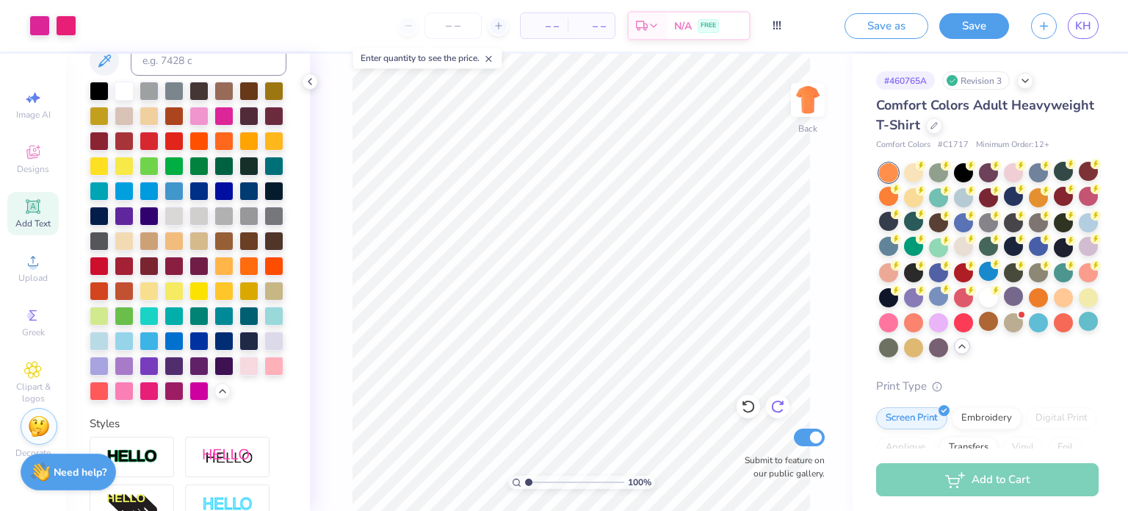
click at [780, 406] on icon at bounding box center [778, 406] width 15 height 15
click at [744, 407] on icon at bounding box center [748, 406] width 15 height 15
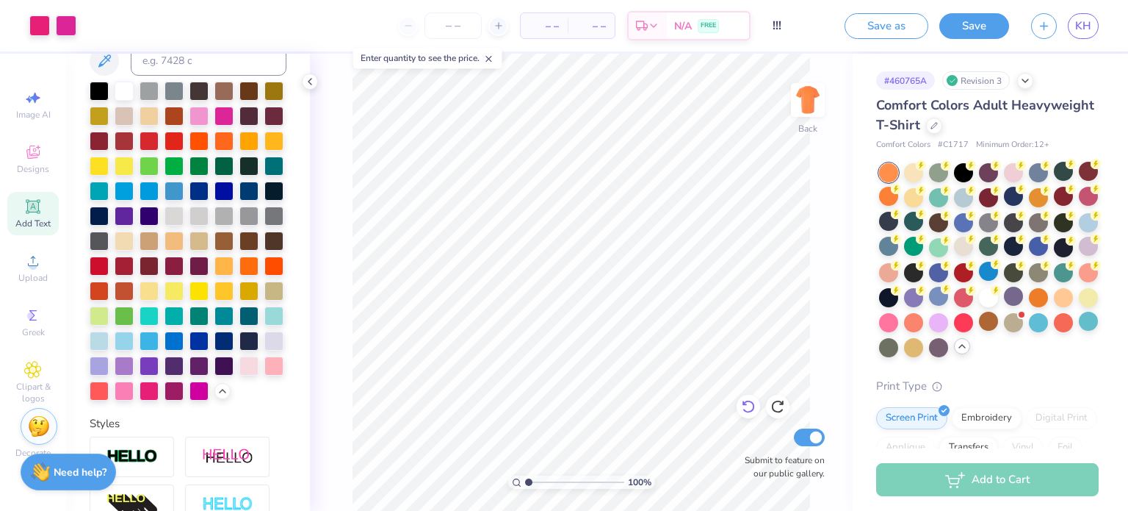
click at [744, 407] on icon at bounding box center [748, 406] width 15 height 15
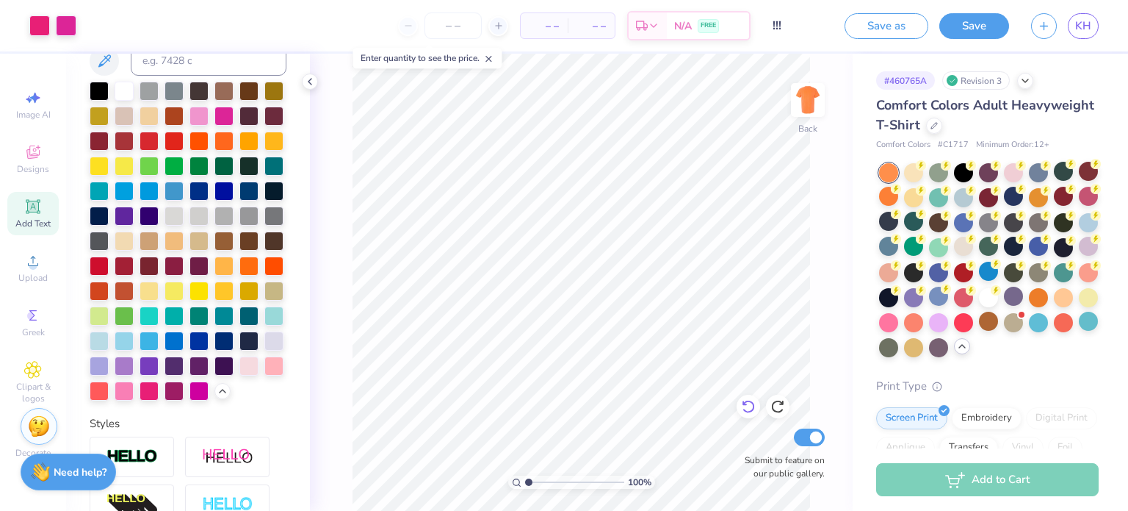
click at [744, 407] on icon at bounding box center [748, 406] width 15 height 15
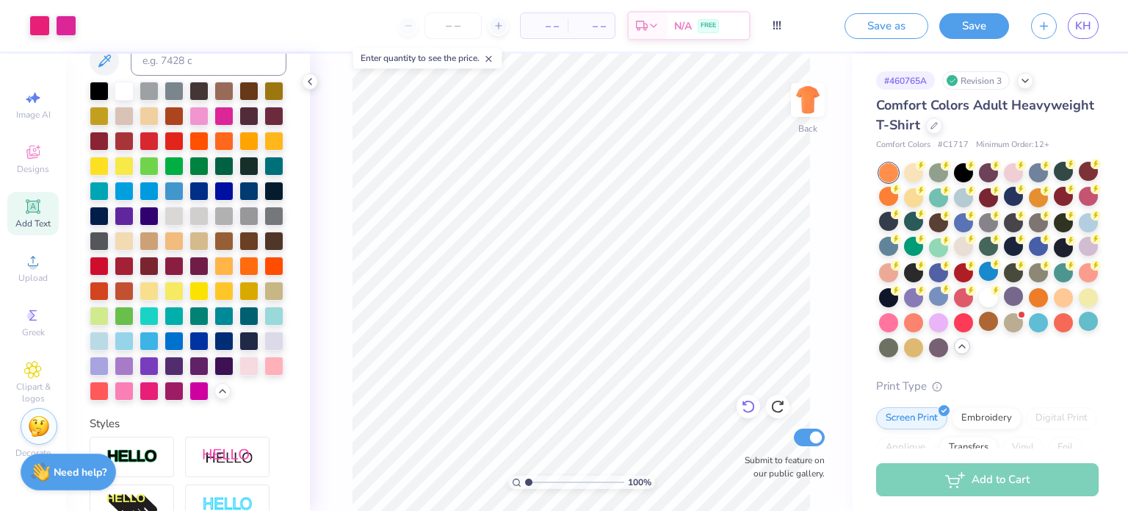
click at [744, 407] on icon at bounding box center [748, 406] width 15 height 15
click at [1079, 306] on div at bounding box center [1088, 296] width 19 height 19
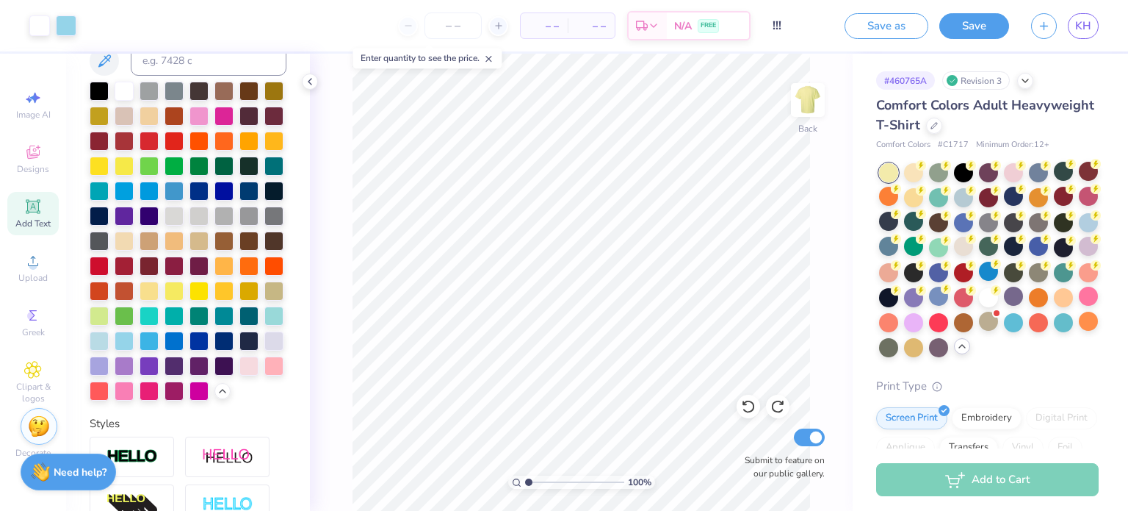
click at [1079, 306] on div at bounding box center [1088, 296] width 19 height 19
click at [924, 195] on div at bounding box center [913, 196] width 19 height 19
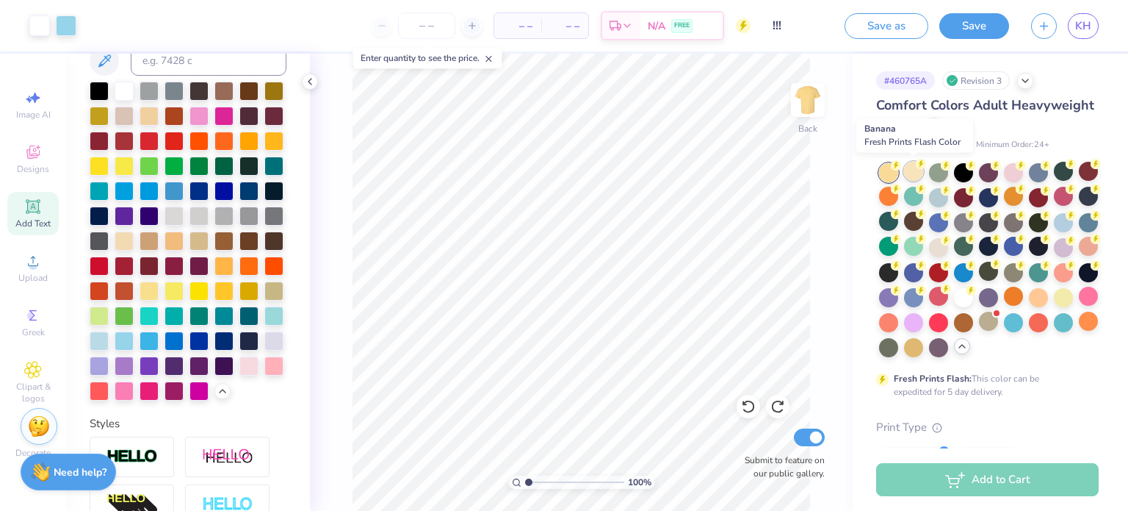
click at [910, 168] on div at bounding box center [913, 171] width 19 height 19
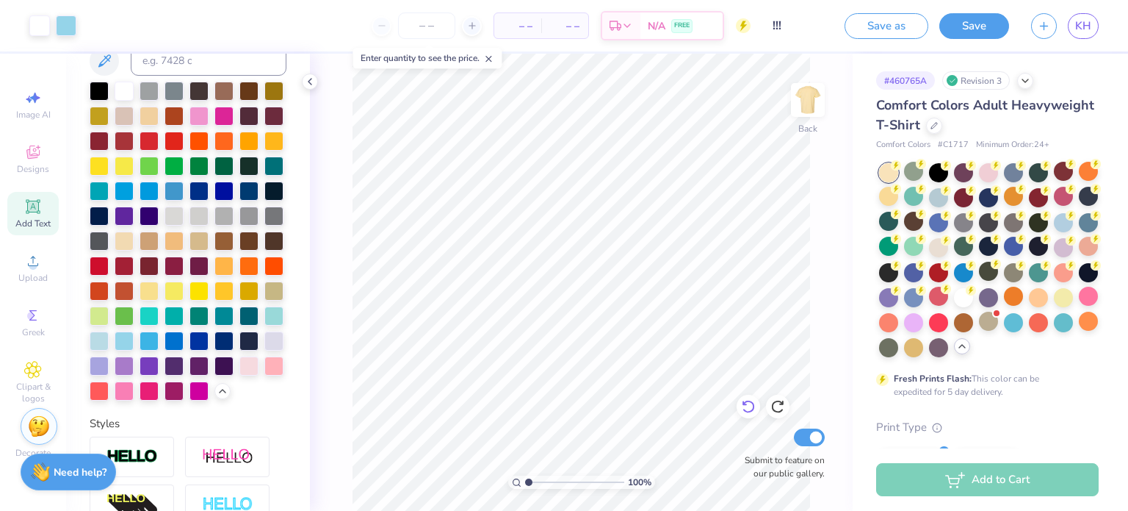
click at [749, 408] on icon at bounding box center [748, 406] width 15 height 15
click at [749, 407] on icon at bounding box center [748, 406] width 15 height 15
click at [899, 190] on div at bounding box center [888, 196] width 19 height 19
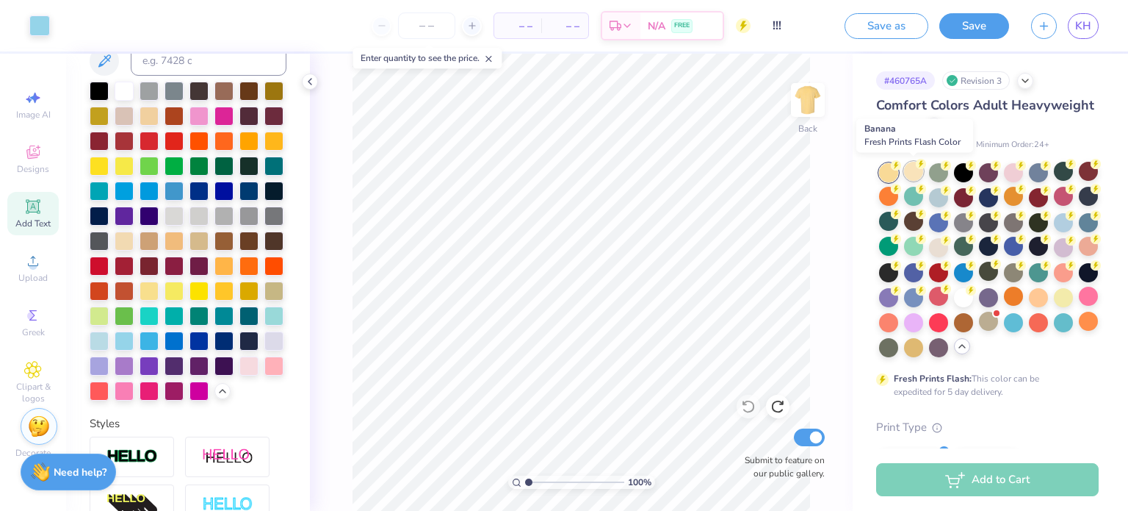
click at [908, 173] on div at bounding box center [913, 171] width 19 height 19
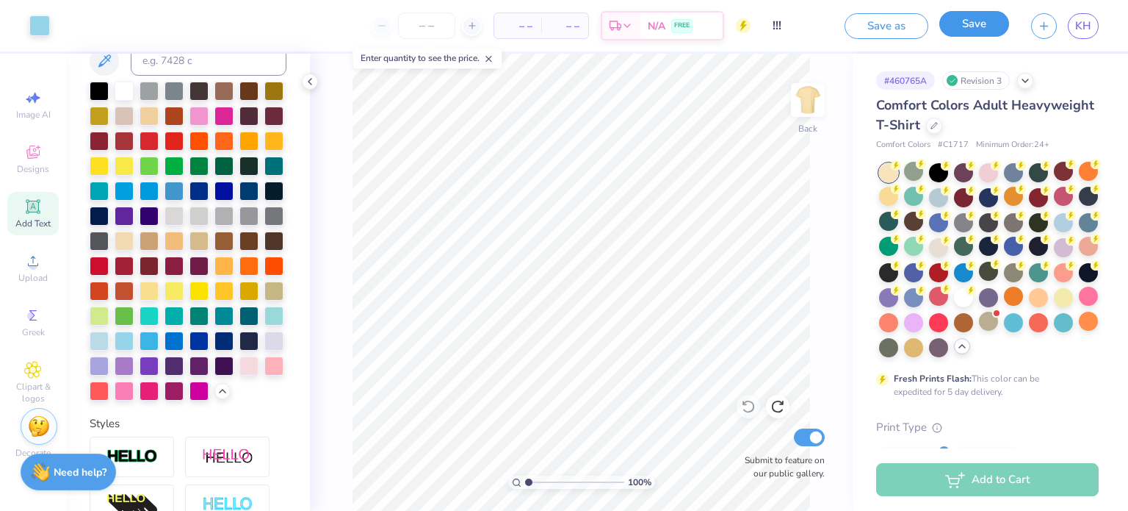
click at [984, 26] on button "Save" at bounding box center [975, 24] width 70 height 26
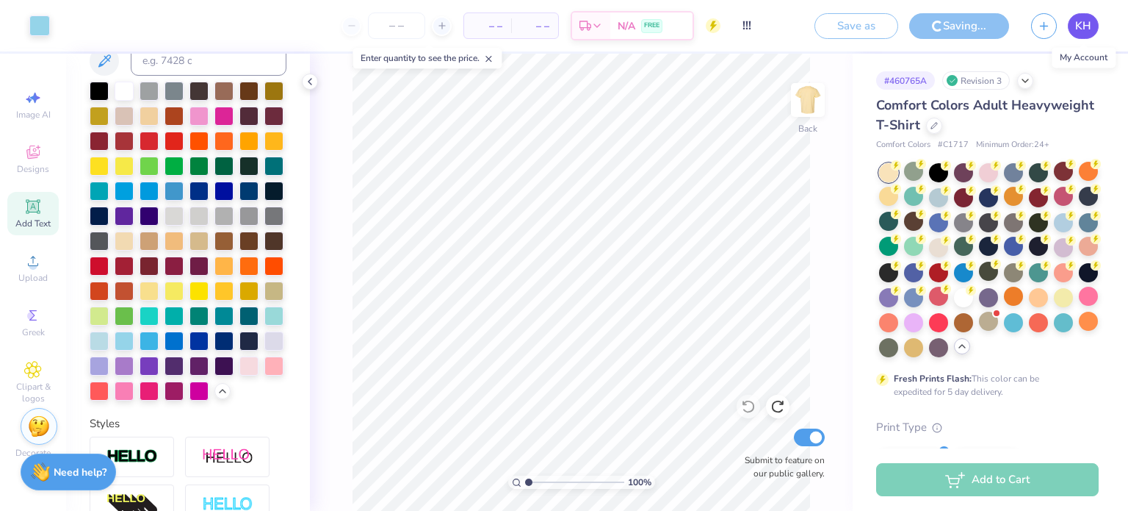
click at [1079, 23] on span "KH" at bounding box center [1084, 26] width 16 height 17
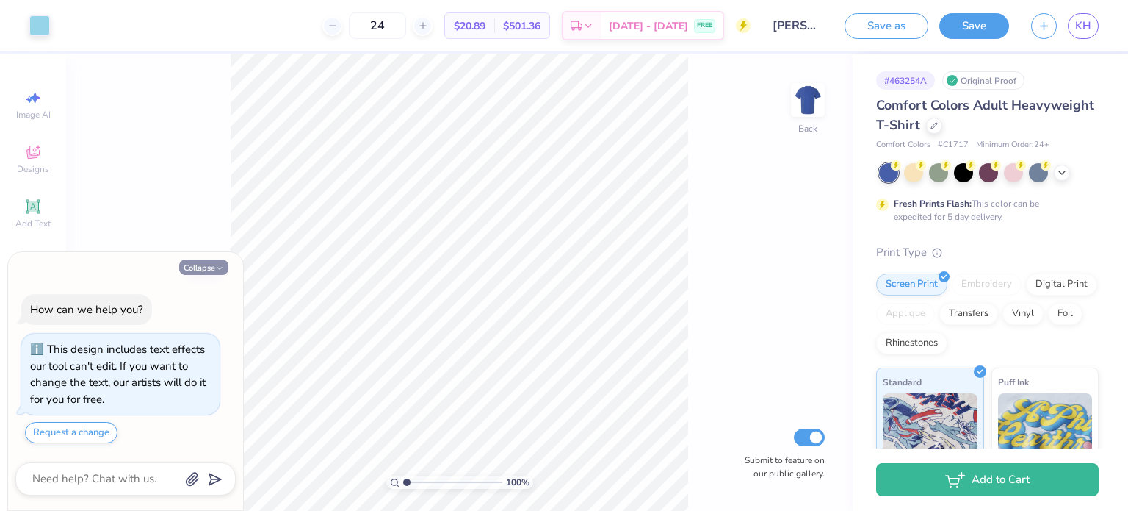
click at [204, 263] on button "Collapse" at bounding box center [203, 266] width 49 height 15
type textarea "x"
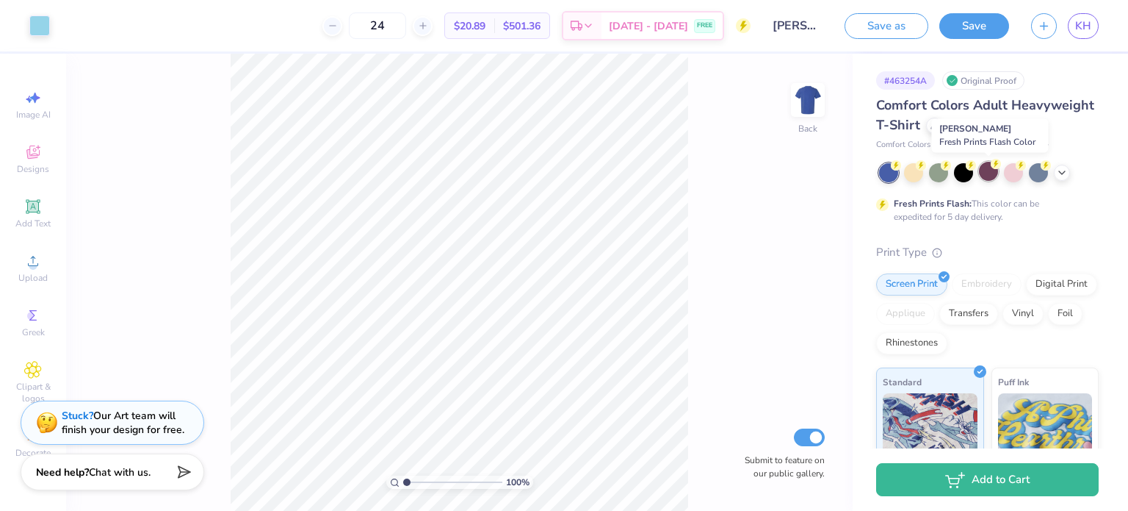
click at [987, 167] on div at bounding box center [988, 171] width 19 height 19
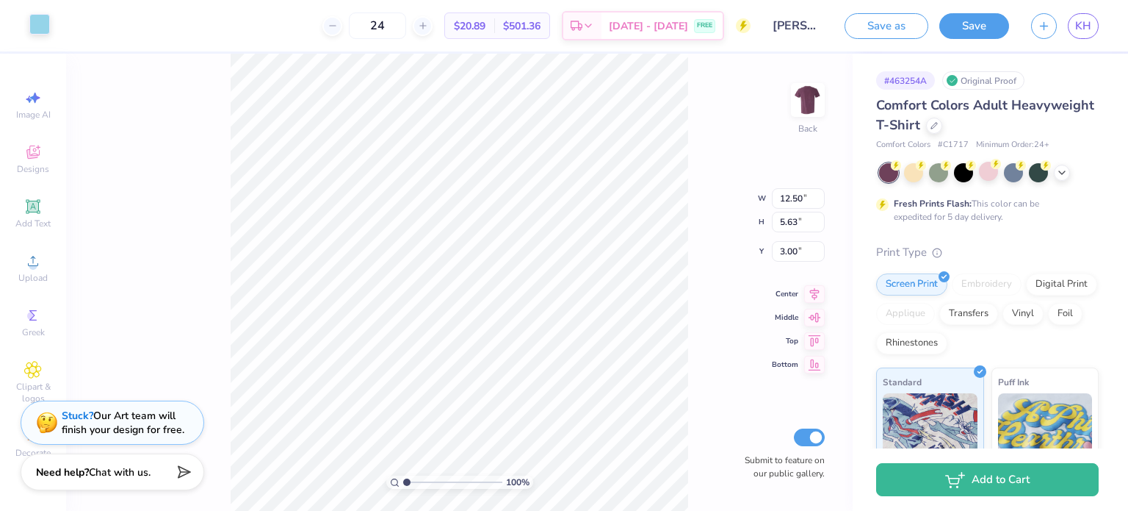
click at [35, 24] on div at bounding box center [39, 24] width 21 height 21
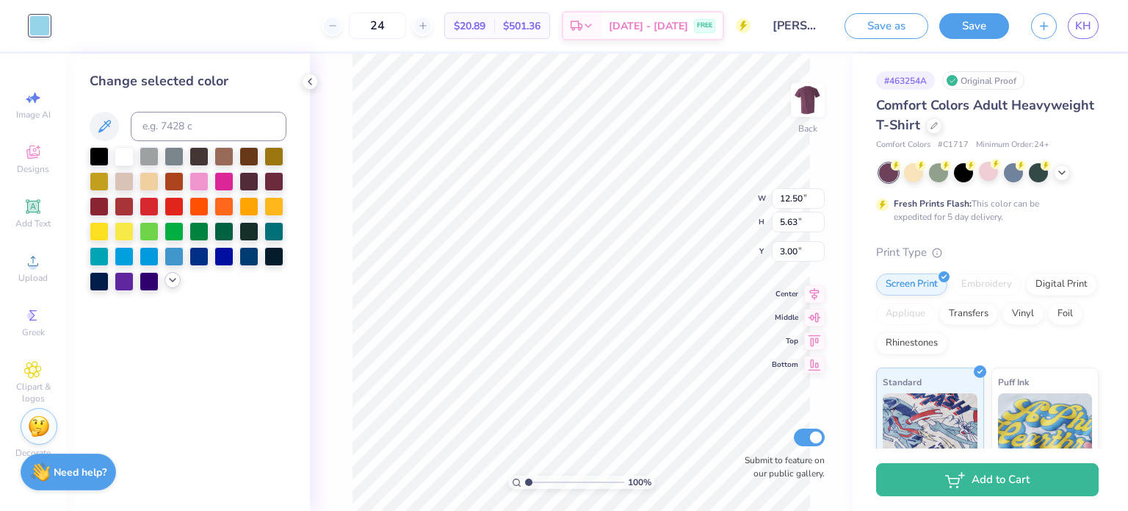
click at [176, 279] on icon at bounding box center [173, 280] width 12 height 12
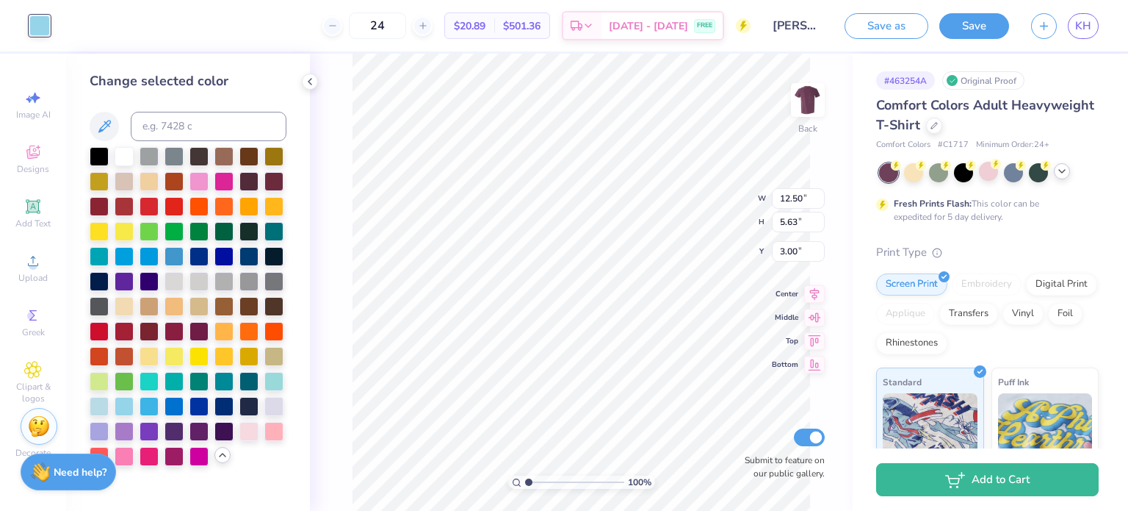
click at [1058, 174] on icon at bounding box center [1062, 171] width 12 height 12
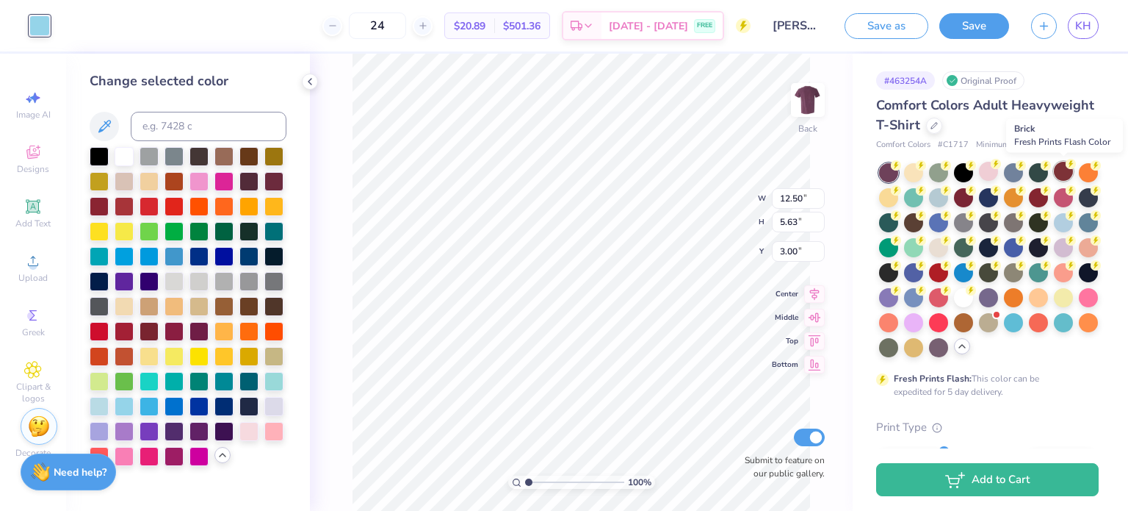
click at [1062, 167] on div at bounding box center [1063, 171] width 19 height 19
click at [1048, 191] on div at bounding box center [1038, 196] width 19 height 19
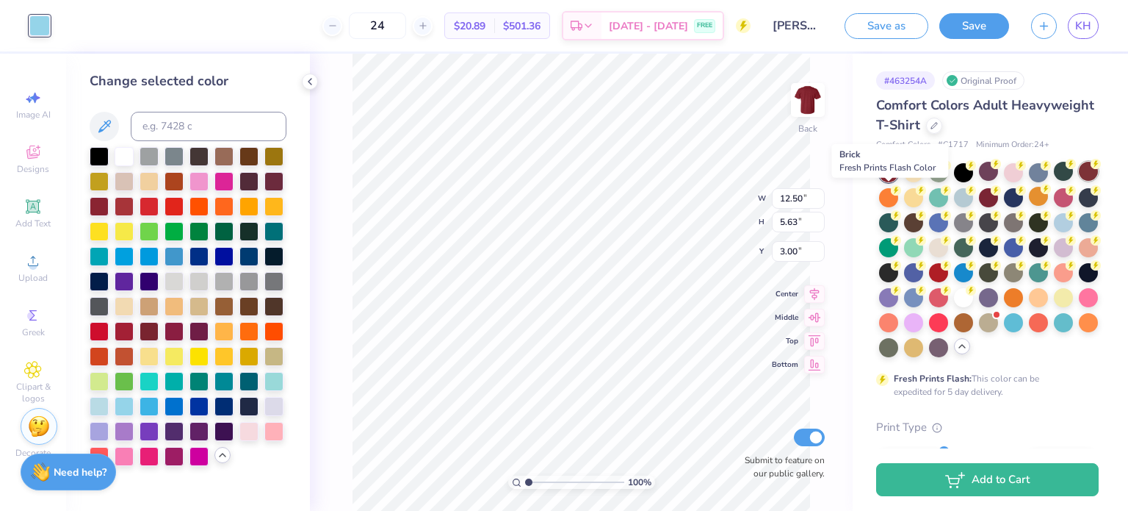
click at [1079, 181] on div at bounding box center [1088, 171] width 19 height 19
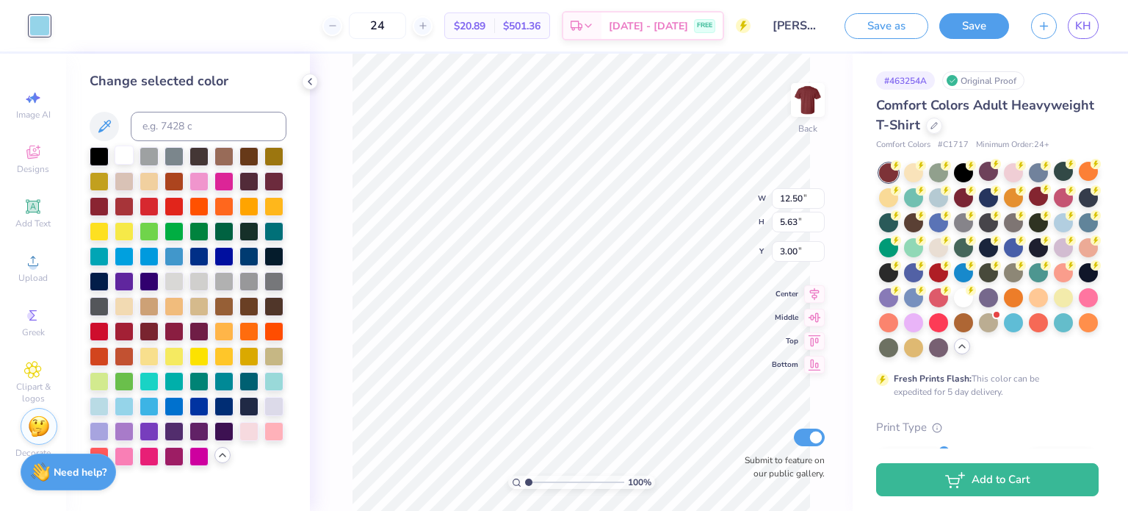
click at [120, 153] on div at bounding box center [124, 154] width 19 height 19
click at [281, 182] on div at bounding box center [273, 179] width 19 height 19
click at [123, 331] on div at bounding box center [124, 329] width 19 height 19
click at [154, 331] on div at bounding box center [149, 329] width 19 height 19
click at [168, 330] on div at bounding box center [174, 329] width 19 height 19
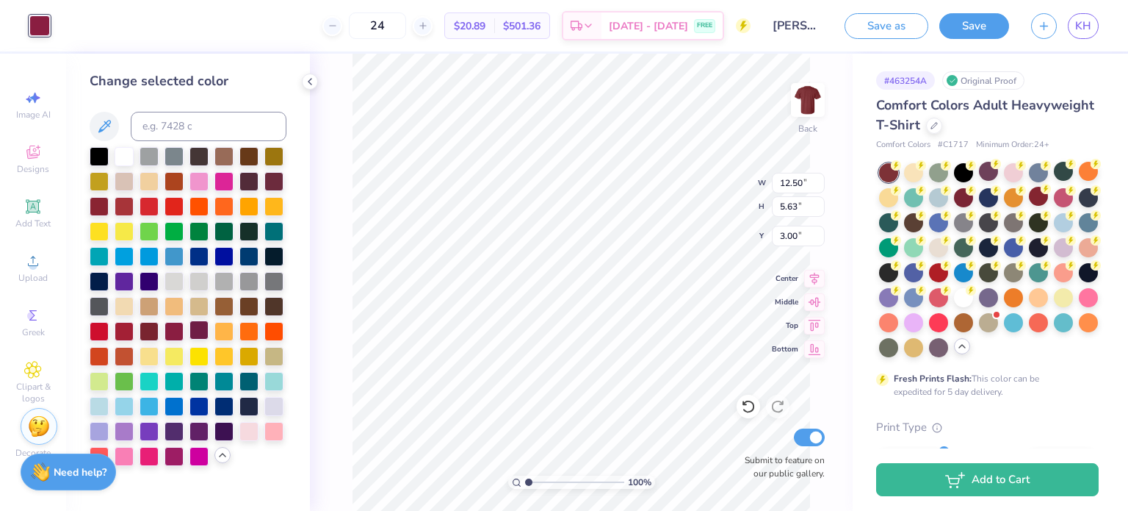
click at [193, 335] on div at bounding box center [199, 329] width 19 height 19
click at [97, 331] on div at bounding box center [99, 329] width 19 height 19
click at [132, 154] on div at bounding box center [124, 154] width 19 height 19
click at [1048, 201] on div at bounding box center [1038, 196] width 19 height 19
click at [1091, 169] on icon at bounding box center [1096, 164] width 10 height 10
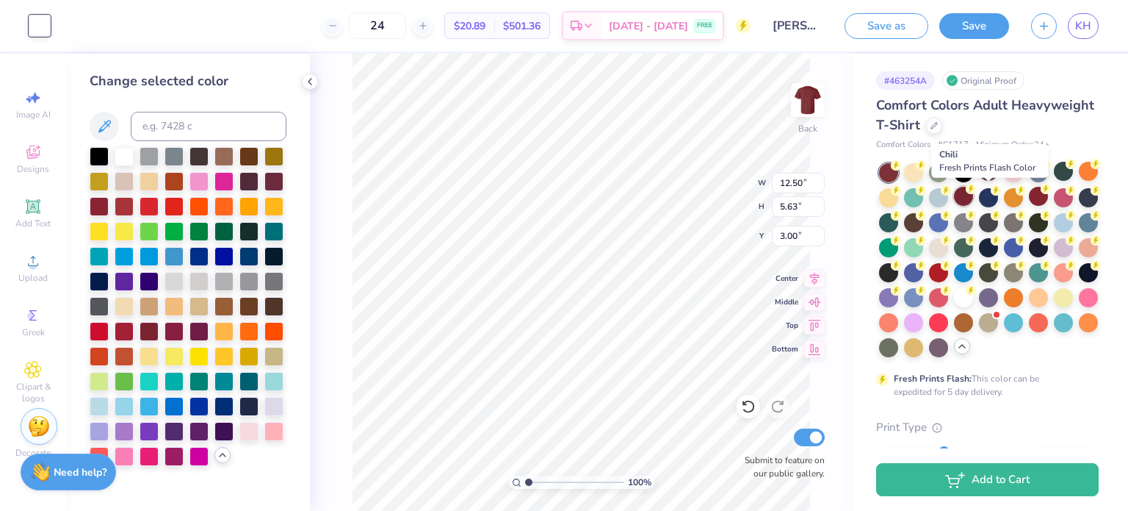
click at [973, 194] on div at bounding box center [963, 196] width 19 height 19
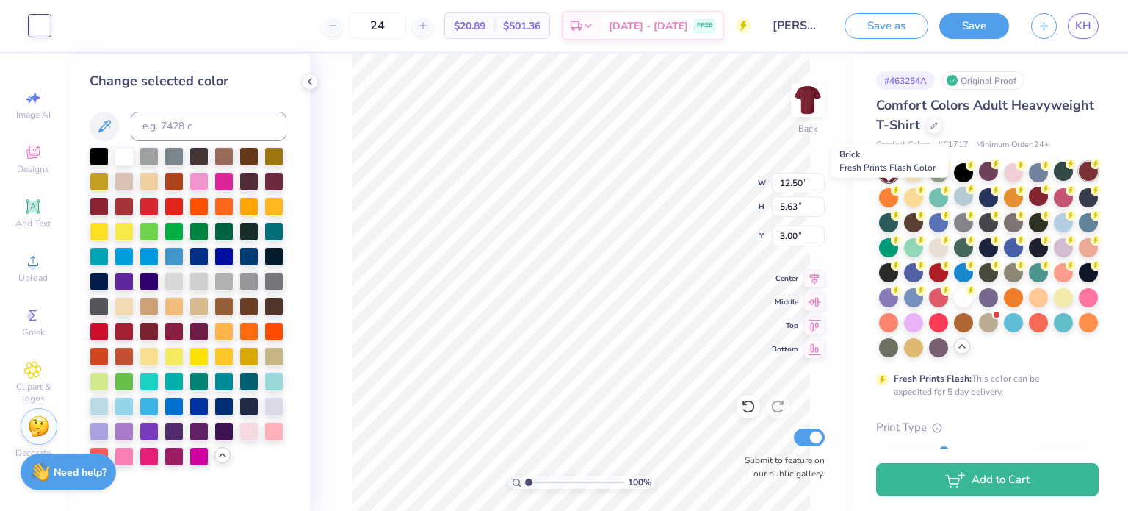
click at [1079, 181] on div at bounding box center [1088, 171] width 19 height 19
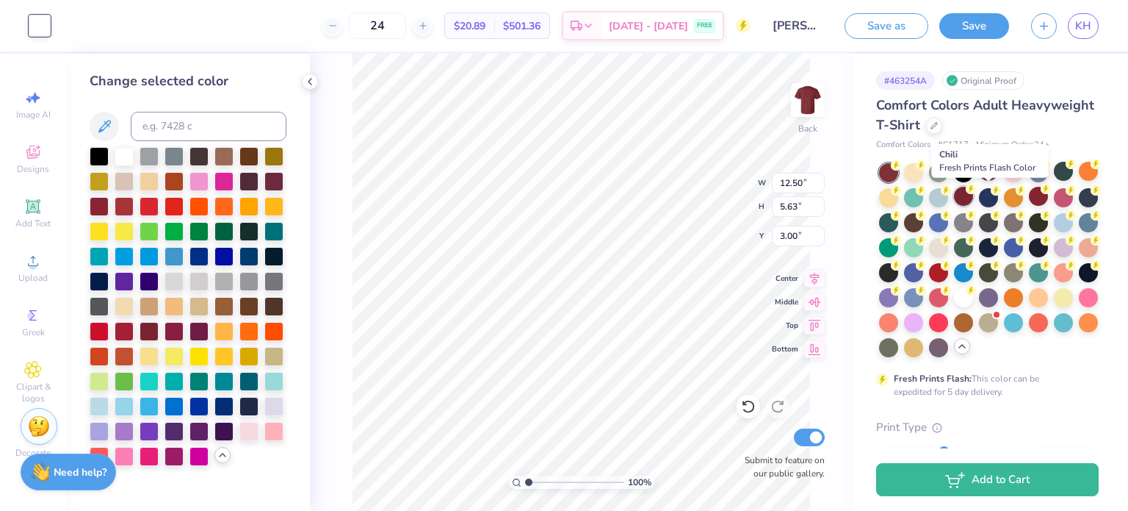
click at [973, 190] on div at bounding box center [963, 196] width 19 height 19
click at [173, 281] on div at bounding box center [174, 279] width 19 height 19
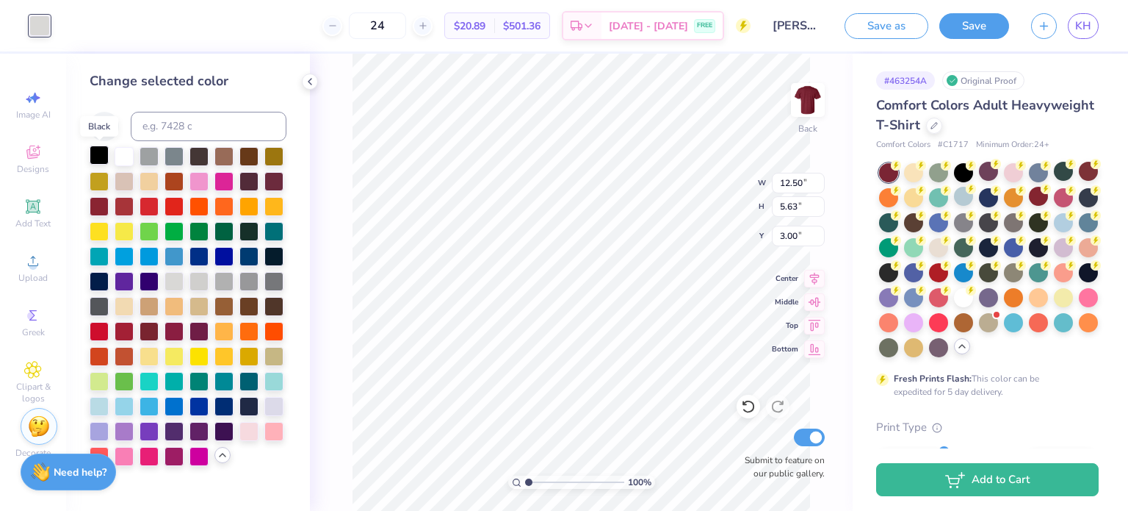
click at [93, 150] on div at bounding box center [99, 154] width 19 height 19
click at [120, 151] on div at bounding box center [124, 154] width 19 height 19
click at [129, 181] on div at bounding box center [124, 179] width 19 height 19
click at [255, 163] on div at bounding box center [249, 154] width 19 height 19
click at [251, 253] on div at bounding box center [249, 254] width 19 height 19
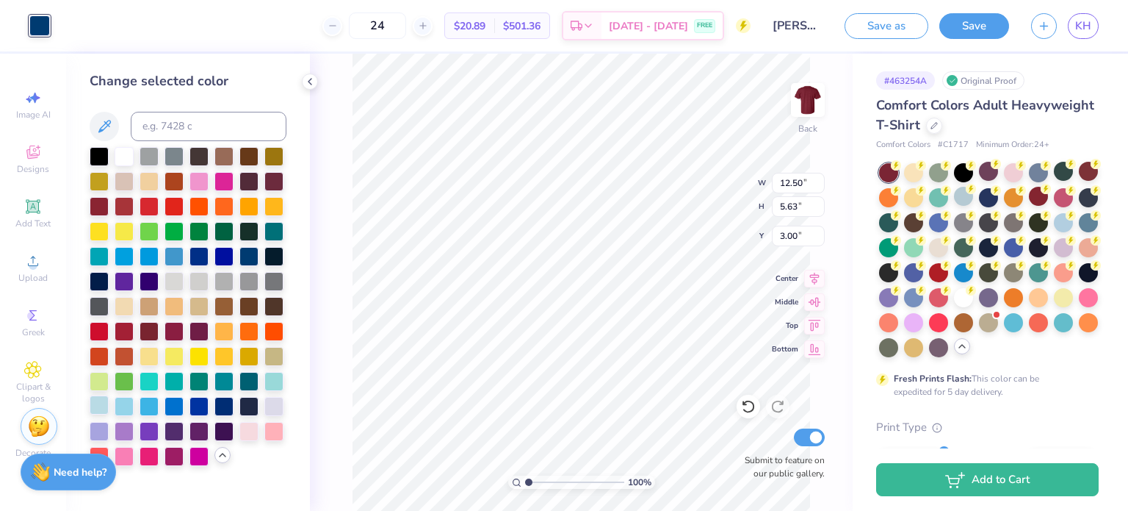
click at [101, 400] on div at bounding box center [99, 404] width 19 height 19
click at [247, 435] on div at bounding box center [249, 429] width 19 height 19
click at [123, 181] on div at bounding box center [124, 179] width 19 height 19
click at [176, 282] on div at bounding box center [174, 279] width 19 height 19
click at [192, 281] on div at bounding box center [199, 279] width 19 height 19
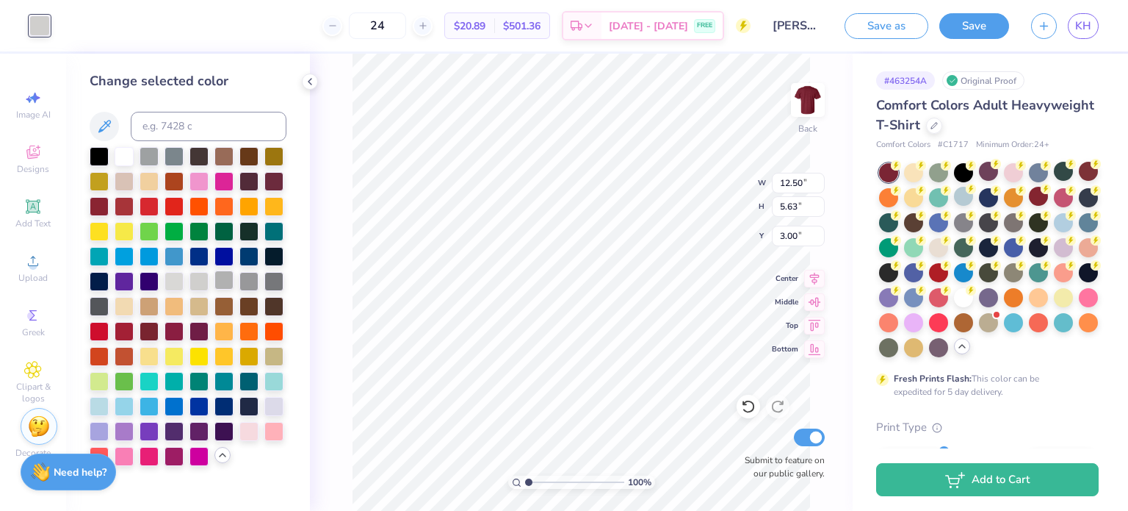
click at [224, 278] on div at bounding box center [224, 279] width 19 height 19
click at [248, 437] on div at bounding box center [249, 429] width 19 height 19
click at [126, 152] on div at bounding box center [124, 154] width 19 height 19
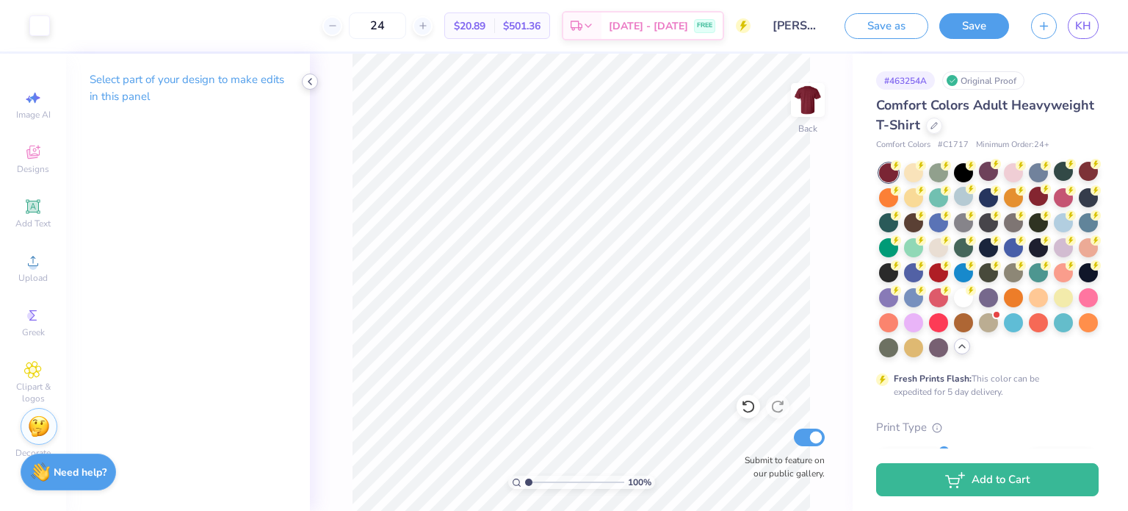
click at [303, 78] on div at bounding box center [310, 81] width 16 height 16
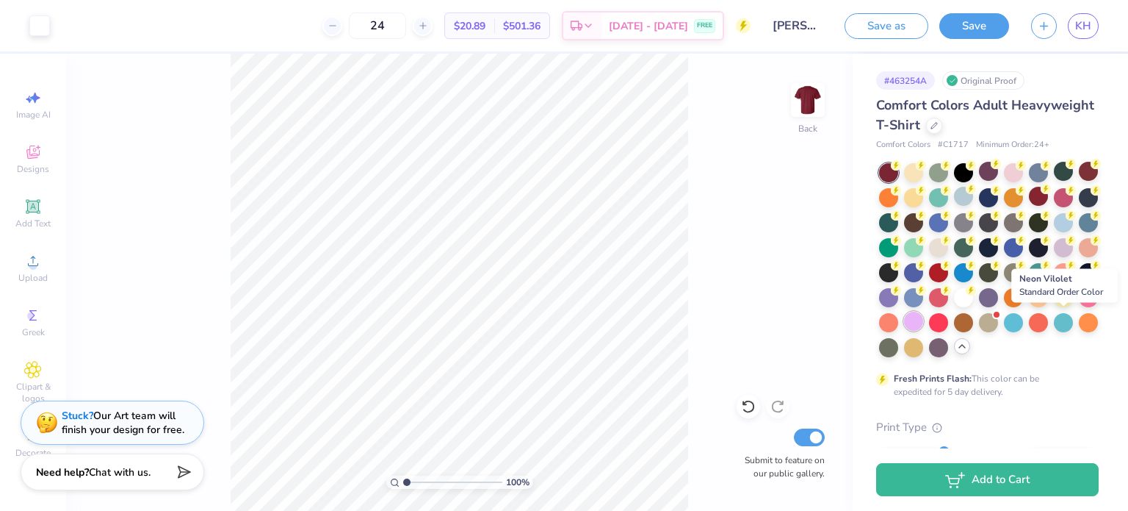
click at [924, 318] on div at bounding box center [913, 321] width 19 height 19
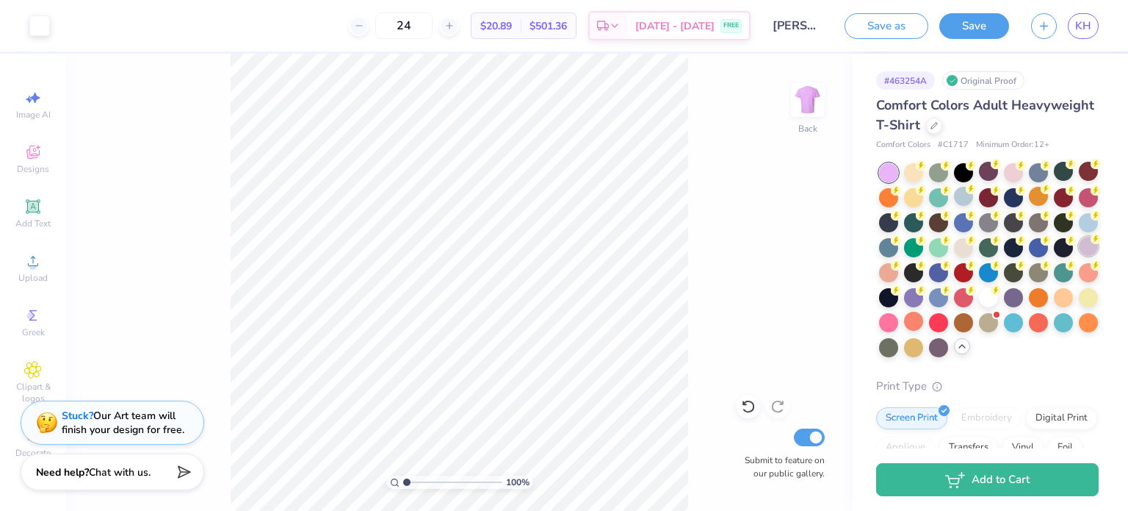
click at [1079, 256] on div at bounding box center [1088, 246] width 19 height 19
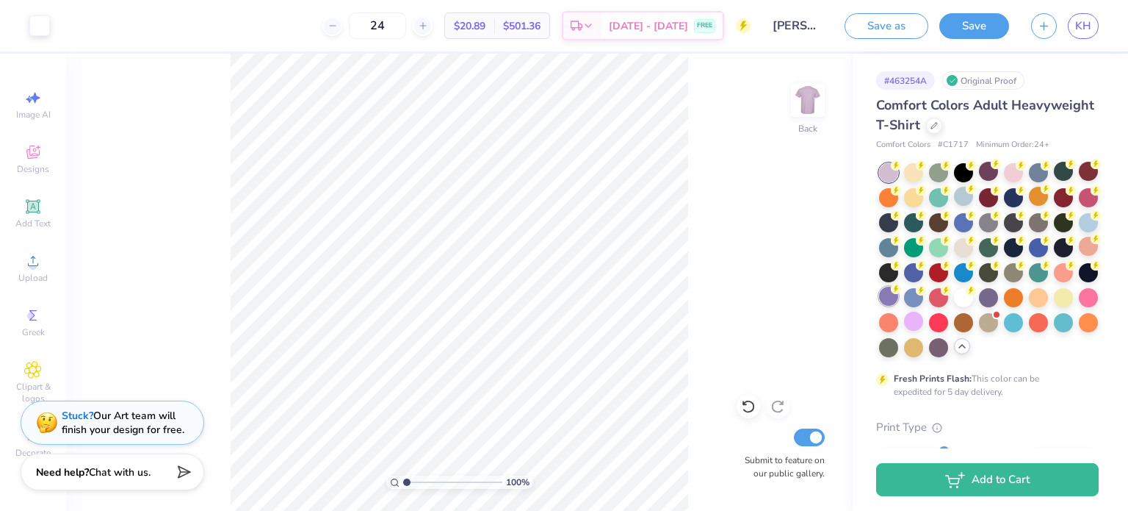
click at [899, 298] on div at bounding box center [888, 296] width 19 height 19
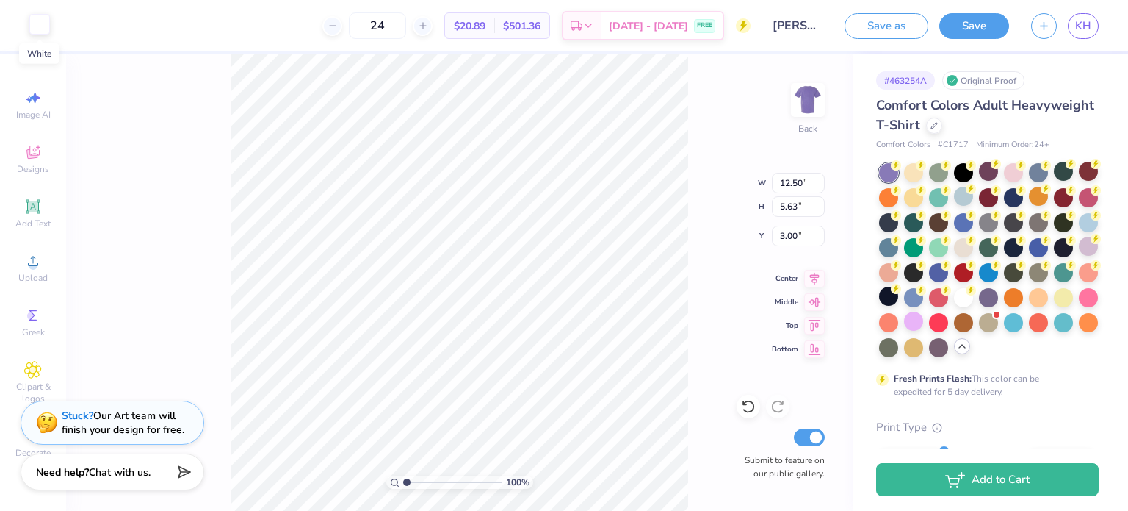
click at [32, 27] on div at bounding box center [39, 24] width 21 height 21
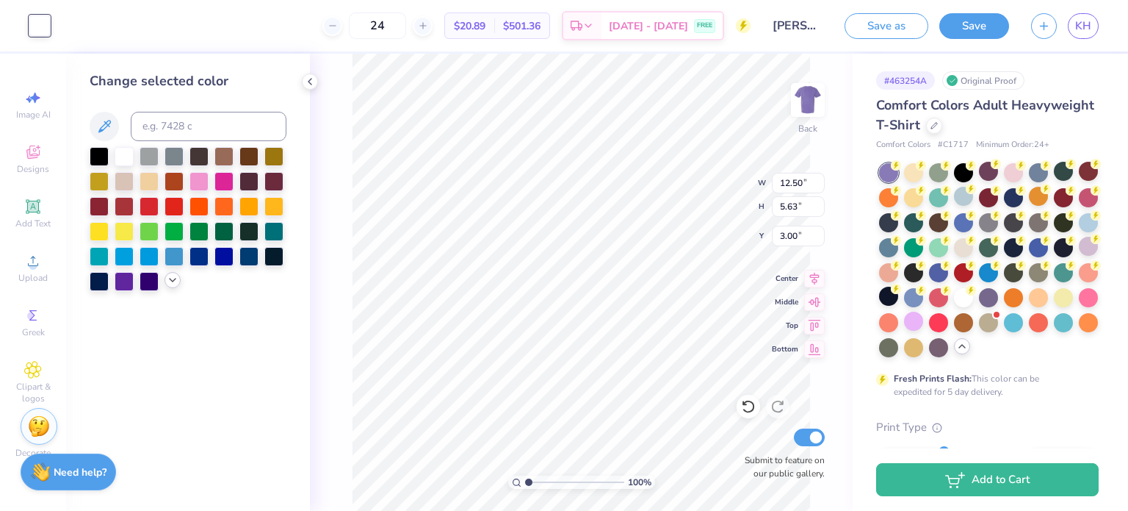
click at [168, 278] on icon at bounding box center [173, 280] width 12 height 12
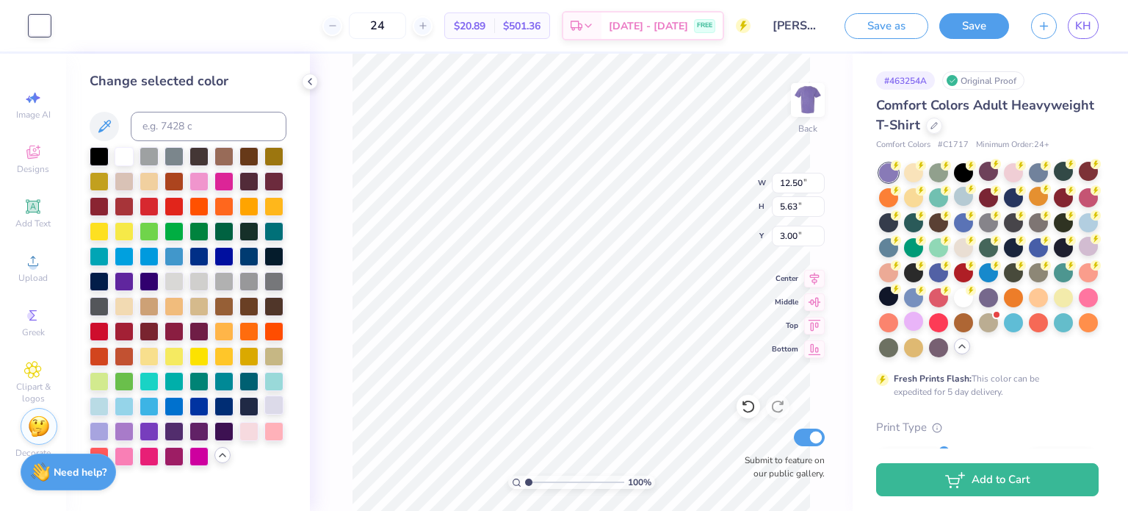
click at [273, 408] on div at bounding box center [273, 404] width 19 height 19
click at [94, 431] on div at bounding box center [99, 429] width 19 height 19
click at [120, 431] on div at bounding box center [124, 429] width 19 height 19
click at [276, 406] on div at bounding box center [273, 404] width 19 height 19
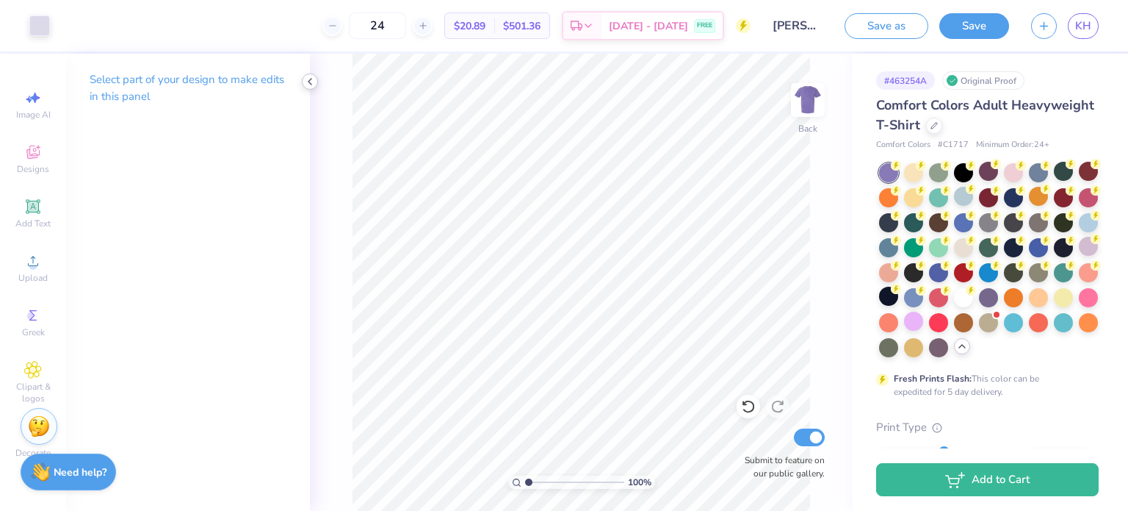
click at [309, 82] on polyline at bounding box center [310, 82] width 3 height 6
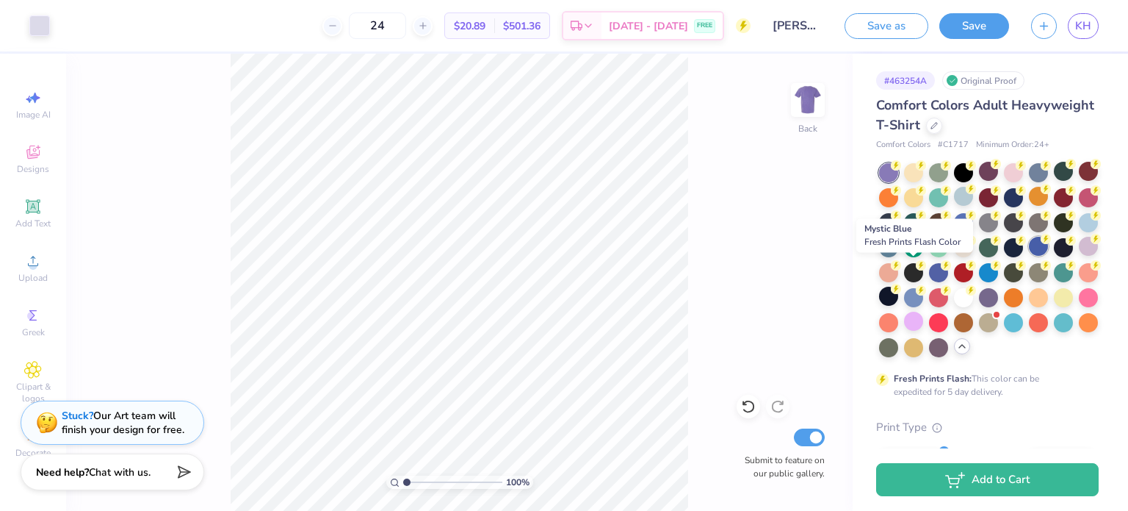
click at [1029, 256] on div at bounding box center [1038, 246] width 19 height 19
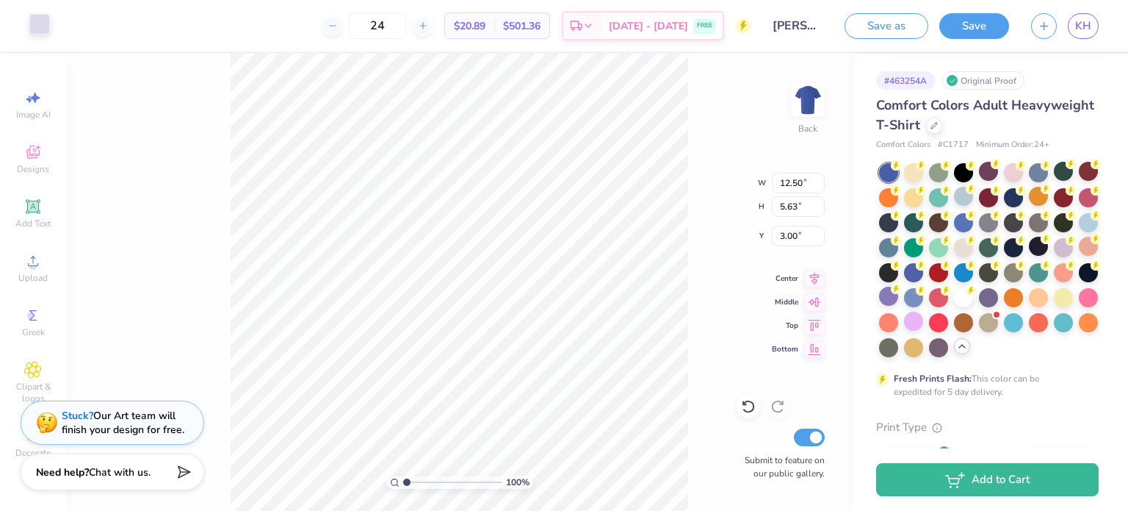
click at [49, 37] on div "Art colors" at bounding box center [25, 25] width 50 height 51
click at [43, 32] on div at bounding box center [39, 24] width 21 height 21
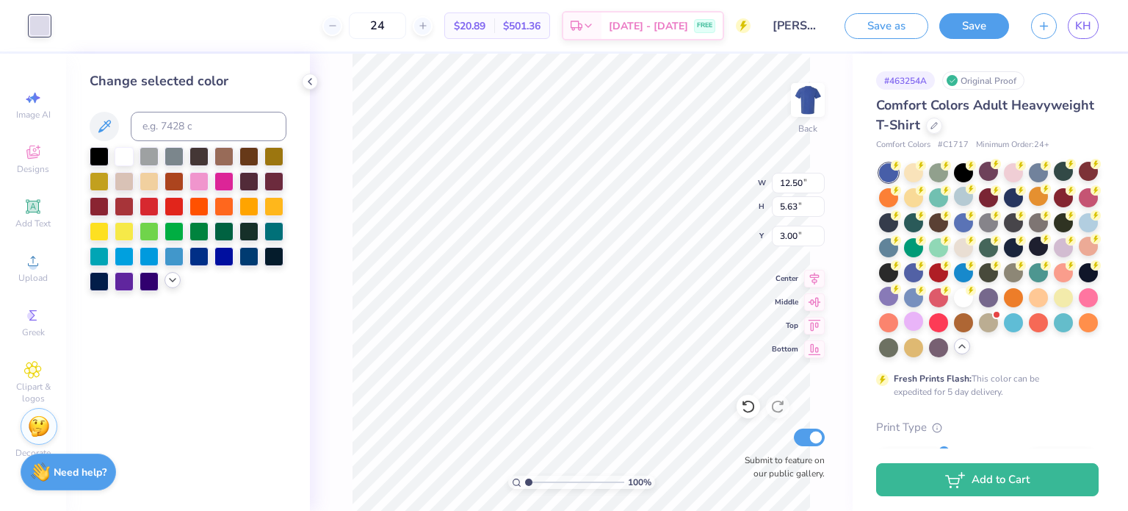
click at [173, 282] on icon at bounding box center [173, 280] width 12 height 12
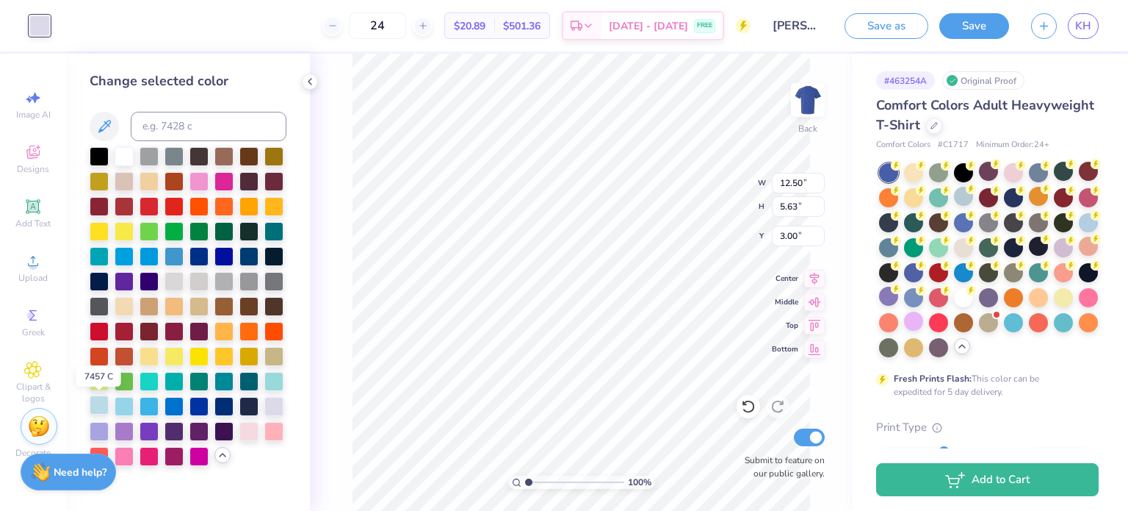
click at [100, 405] on div at bounding box center [99, 404] width 19 height 19
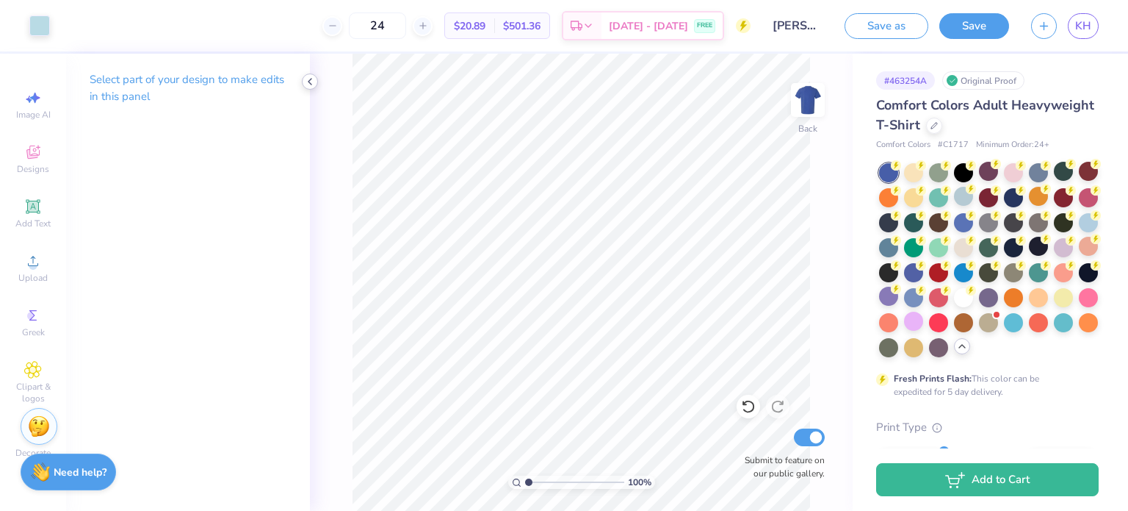
click at [312, 81] on icon at bounding box center [310, 82] width 12 height 12
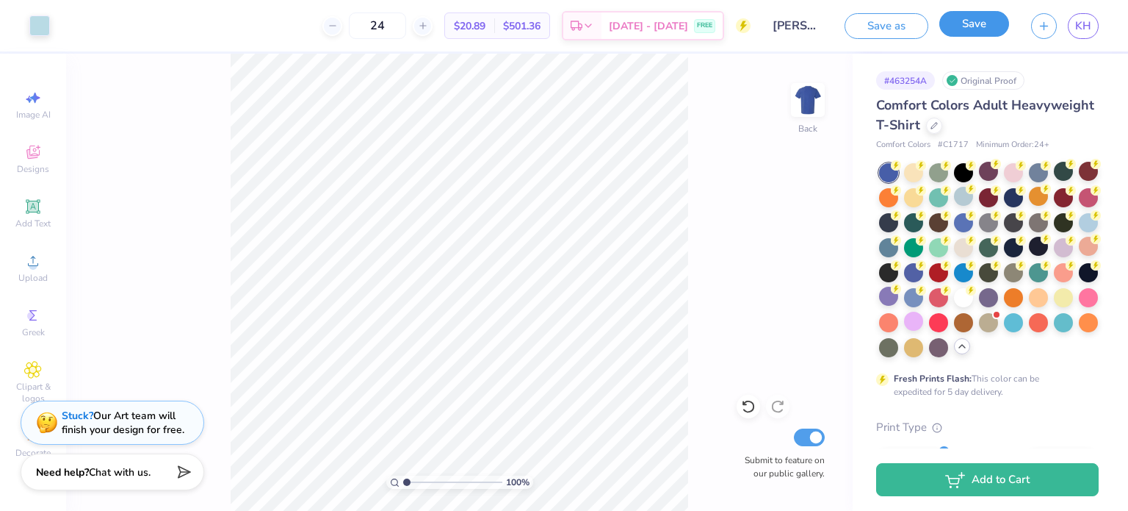
click at [956, 21] on button "Save" at bounding box center [975, 24] width 70 height 26
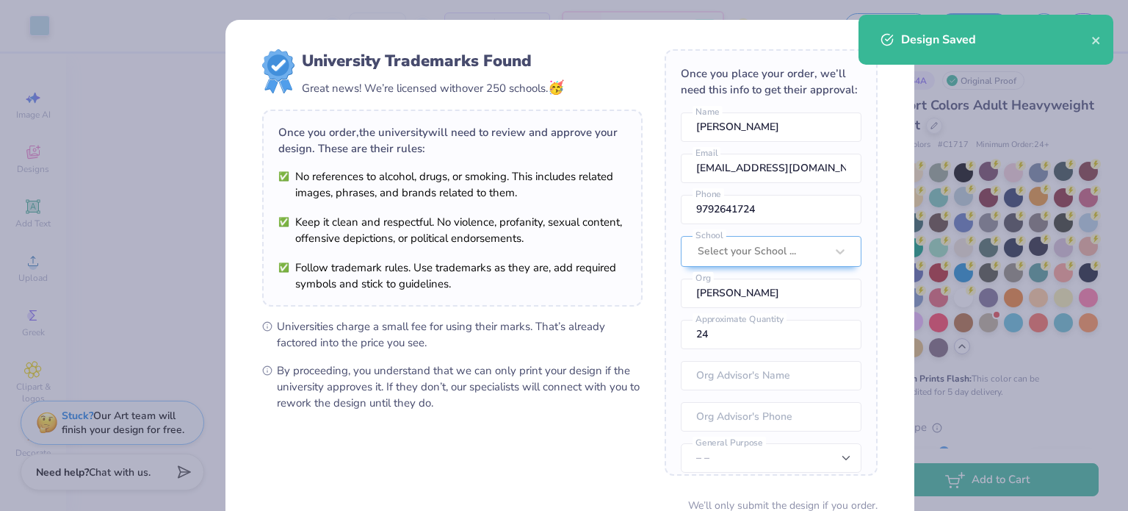
scroll to position [128, 0]
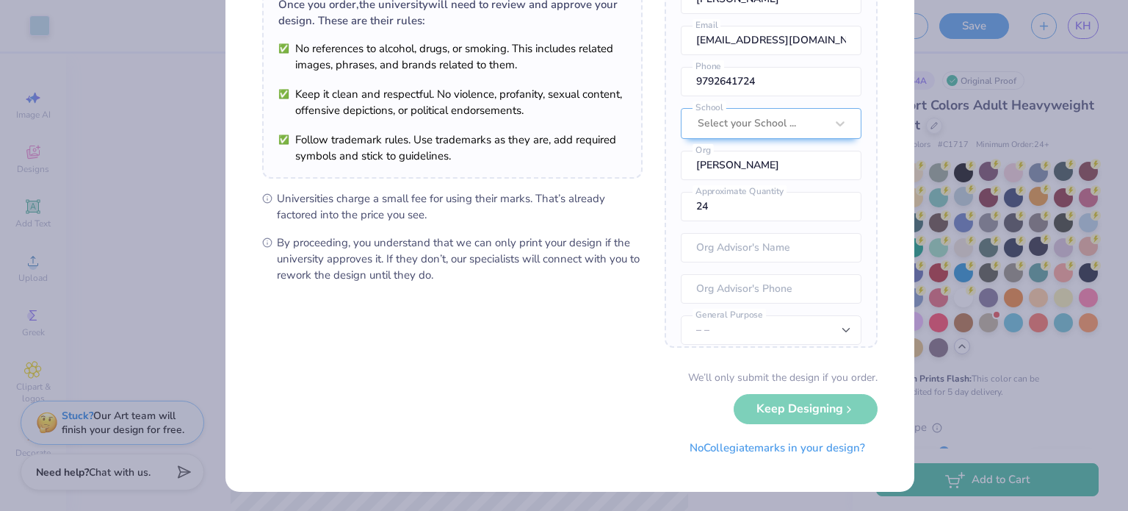
click at [68, 278] on div "University Trademarks Found Great news! We’re licensed with over 250 schools. 🥳…" at bounding box center [564, 255] width 1128 height 511
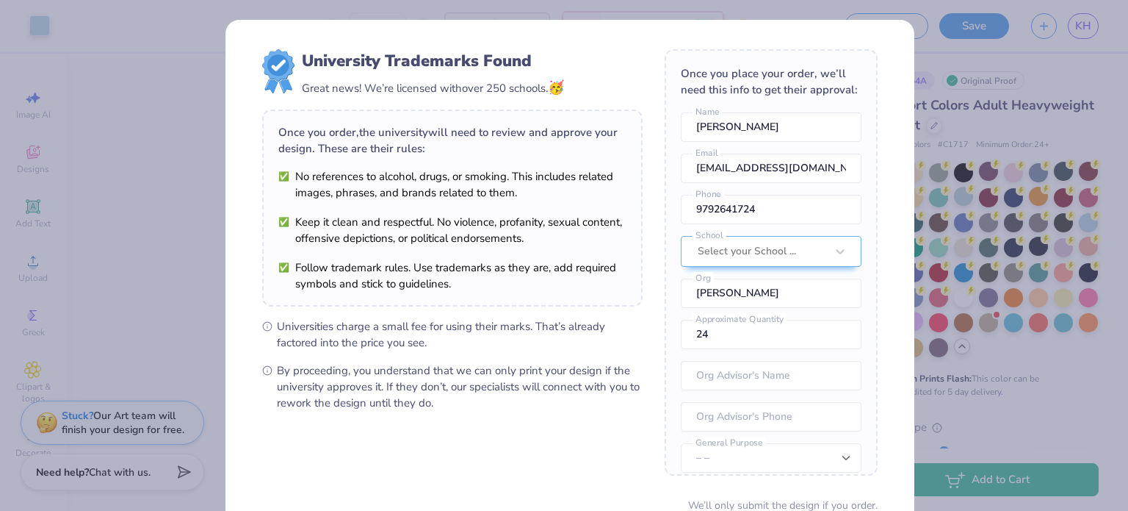
click at [162, 165] on div "University Trademarks Found Great news! We’re licensed with over 250 schools. 🥳…" at bounding box center [564, 255] width 1128 height 511
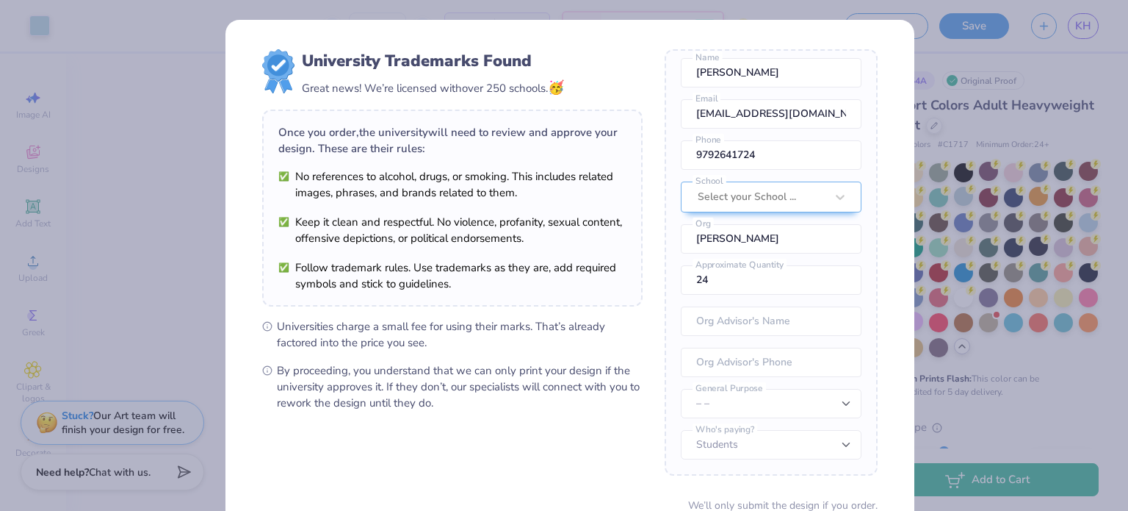
click at [1090, 62] on div "University Trademarks Found Great news! We’re licensed with over 250 schools. 🥳…" at bounding box center [564, 255] width 1128 height 511
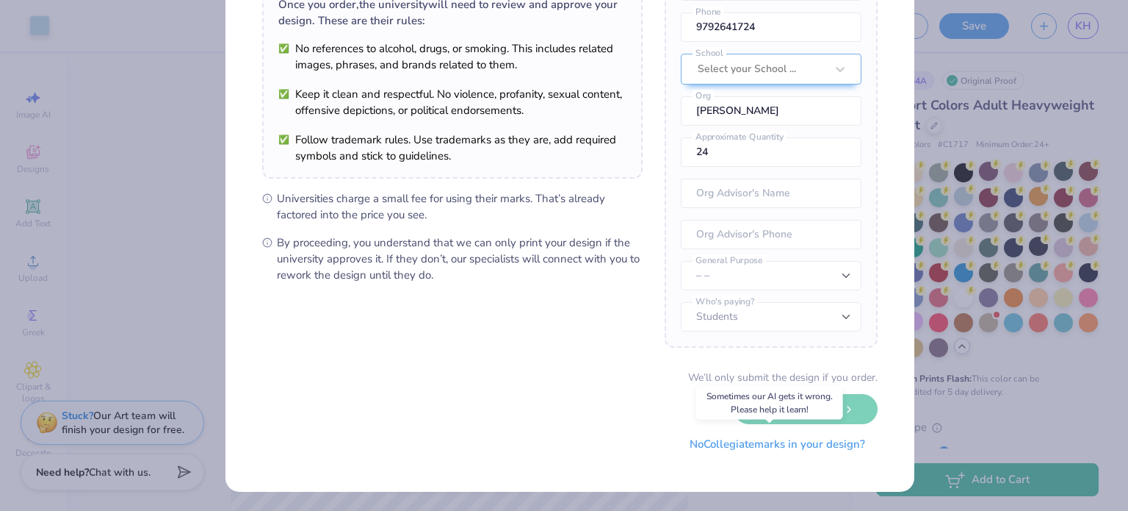
click at [800, 447] on button "No Collegiate marks in your design?" at bounding box center [777, 444] width 201 height 30
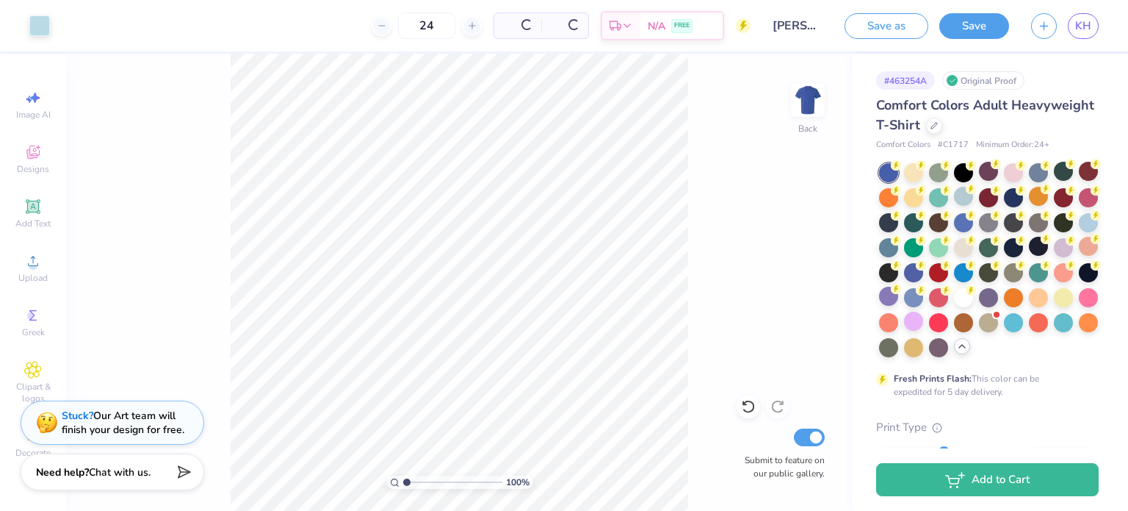
scroll to position [0, 0]
click at [1084, 23] on span "KH" at bounding box center [1084, 26] width 16 height 17
